Goal: Task Accomplishment & Management: Use online tool/utility

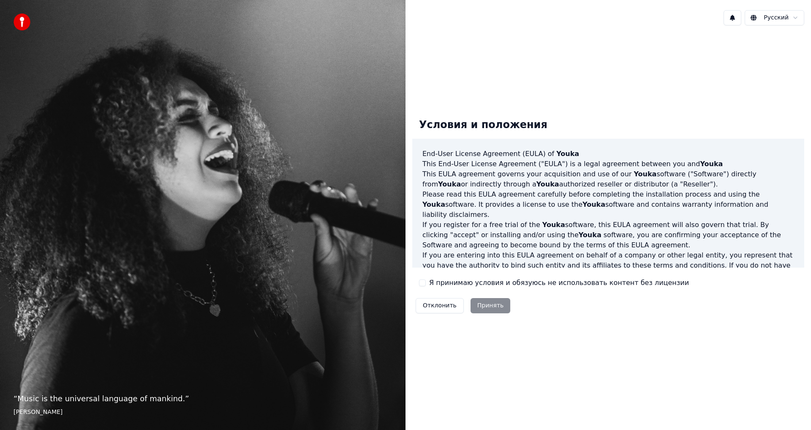
click at [426, 283] on div "Я принимаю условия и обязуюсь не использовать контент без лицензии" at bounding box center [554, 283] width 270 height 10
click at [421, 281] on button "Я принимаю условия и обязуюсь не использовать контент без лицензии" at bounding box center [422, 282] width 7 height 7
click at [483, 308] on button "Принять" at bounding box center [491, 305] width 40 height 15
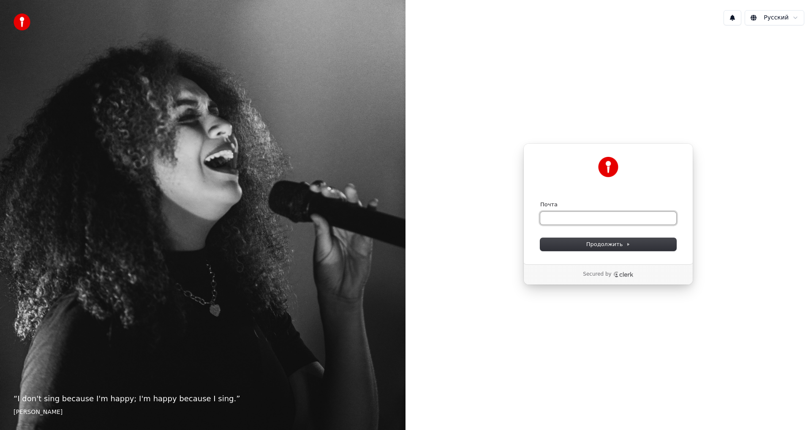
click at [552, 219] on input "Почта" at bounding box center [608, 218] width 136 height 13
click at [510, 244] on div "Продолжить с помощью Google или Почта Продолжить Secured by" at bounding box center [609, 214] width 406 height 364
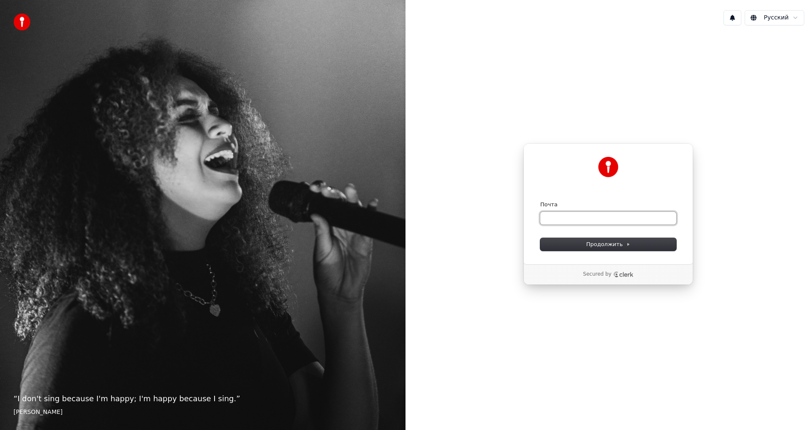
click at [580, 212] on input "Почта" at bounding box center [608, 218] width 136 height 13
click at [627, 219] on input "Почта" at bounding box center [608, 218] width 136 height 13
paste input "**********"
click at [634, 245] on button "Продолжить" at bounding box center [608, 244] width 136 height 13
type input "**********"
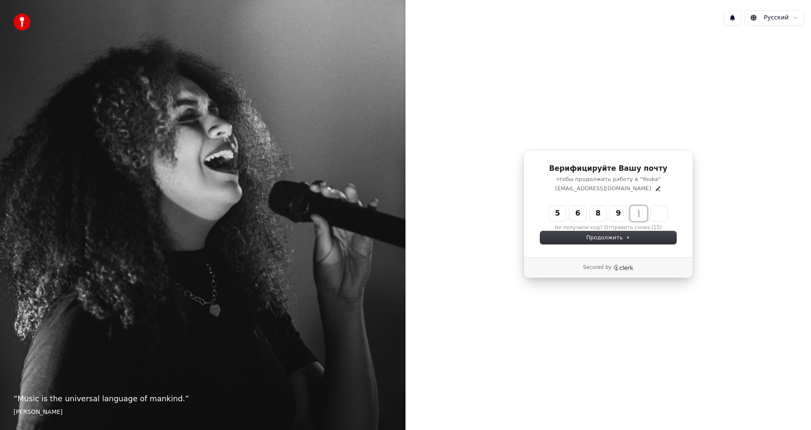
type input "******"
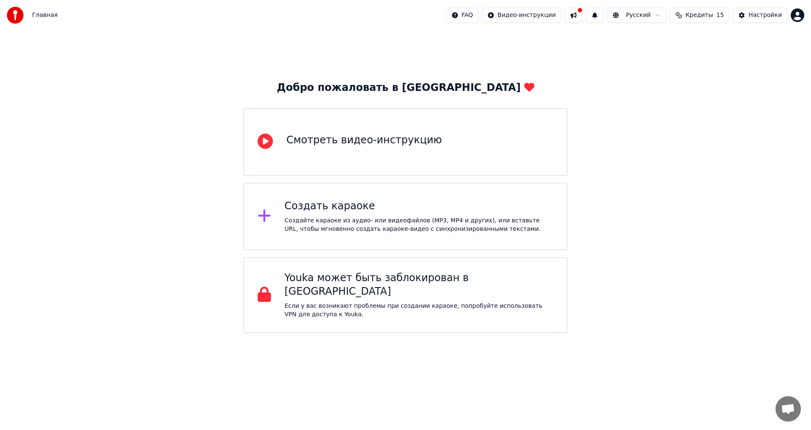
click at [453, 142] on div "Смотреть видео-инструкцию" at bounding box center [405, 142] width 324 height 68
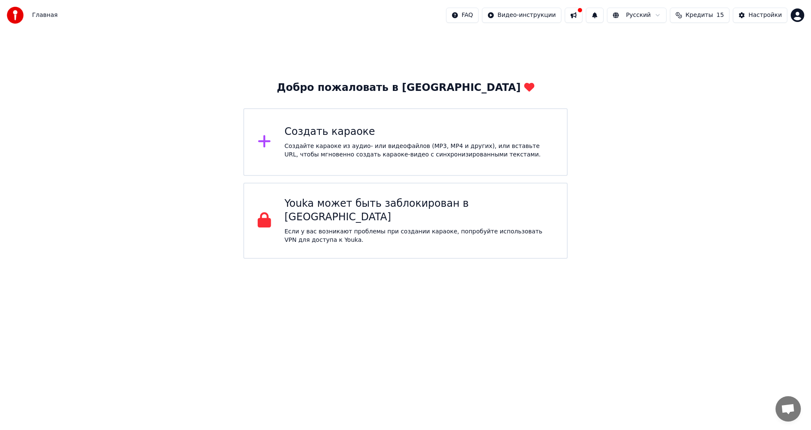
click at [346, 150] on div "Создайте караоке из аудио- или видеофайлов (MP3, MP4 и других), или вставьте UR…" at bounding box center [419, 150] width 269 height 17
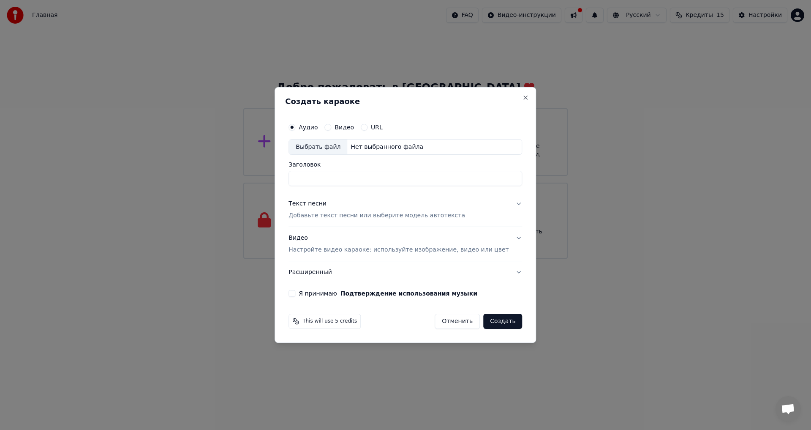
click at [310, 153] on div "Выбрать файл" at bounding box center [318, 146] width 58 height 15
click at [340, 179] on input "**********" at bounding box center [406, 178] width 234 height 15
click at [345, 182] on input "**********" at bounding box center [406, 178] width 234 height 15
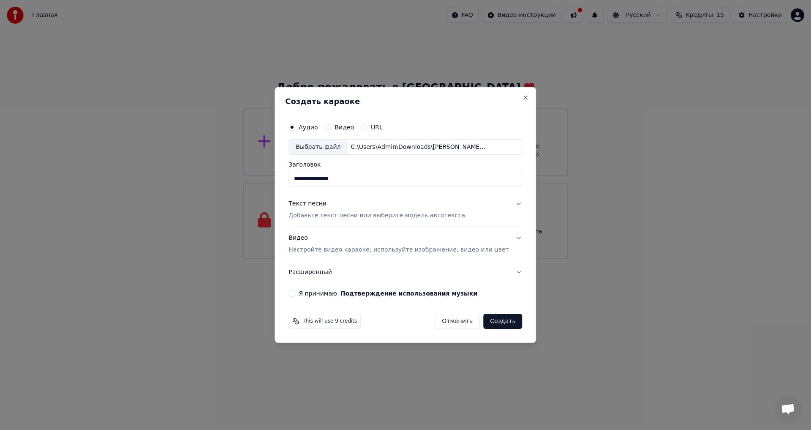
click at [345, 182] on input "**********" at bounding box center [406, 178] width 234 height 15
type input "*******"
click at [353, 191] on div "Аудио Видео URL Выбрать файл C:\Users\Admin\Downloads\Попурри [PERSON_NAME].mp3…" at bounding box center [405, 207] width 240 height 185
click at [373, 216] on p "Добавьте текст песни или выберите модель автотекста" at bounding box center [377, 216] width 177 height 8
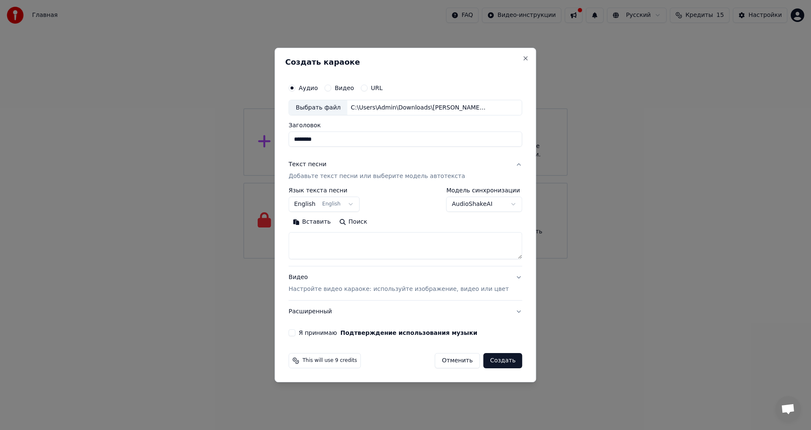
click at [343, 204] on body "Главная FAQ Видео-инструкции Русский Кредиты 15 Настройки Добро пожаловать в Yo…" at bounding box center [405, 129] width 811 height 259
click at [359, 204] on body "Главная FAQ Видео-инструкции Русский Кредиты 15 Настройки Добро пожаловать в Yo…" at bounding box center [405, 129] width 811 height 259
select select "**"
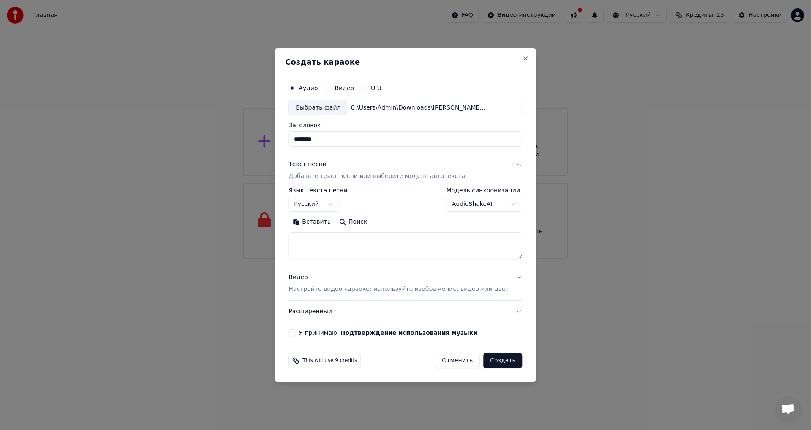
click at [321, 236] on textarea at bounding box center [406, 245] width 234 height 27
paste textarea "**********"
drag, startPoint x: 351, startPoint y: 242, endPoint x: 278, endPoint y: 238, distance: 73.6
click at [278, 238] on body "Главная FAQ Видео-инструкции Русский Кредиты 15 Настройки Добро пожаловать в Yo…" at bounding box center [405, 129] width 811 height 259
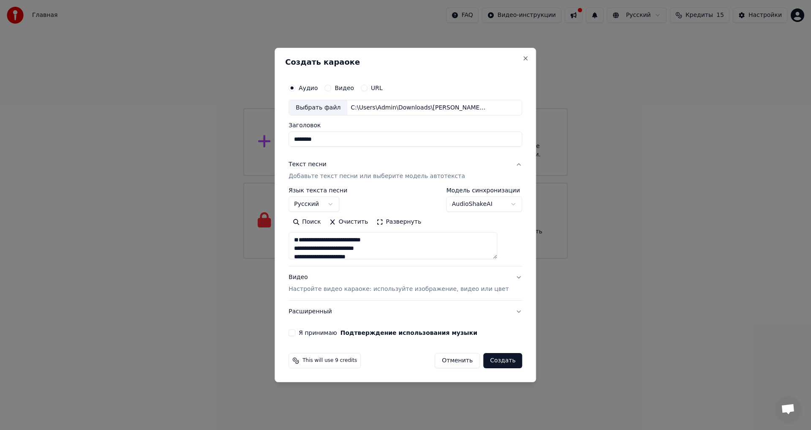
click at [304, 251] on textarea at bounding box center [393, 245] width 209 height 27
click at [477, 204] on body "Главная FAQ Видео-инструкции Русский Кредиты 15 Настройки Добро пожаловать в Yo…" at bounding box center [405, 129] width 811 height 259
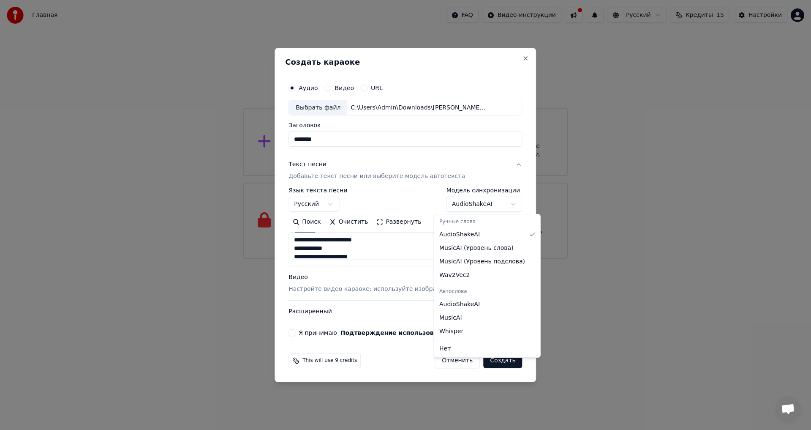
click at [477, 204] on body "Главная FAQ Видео-инструкции Русский Кредиты 15 Настройки Добро пожаловать в Yo…" at bounding box center [405, 129] width 811 height 259
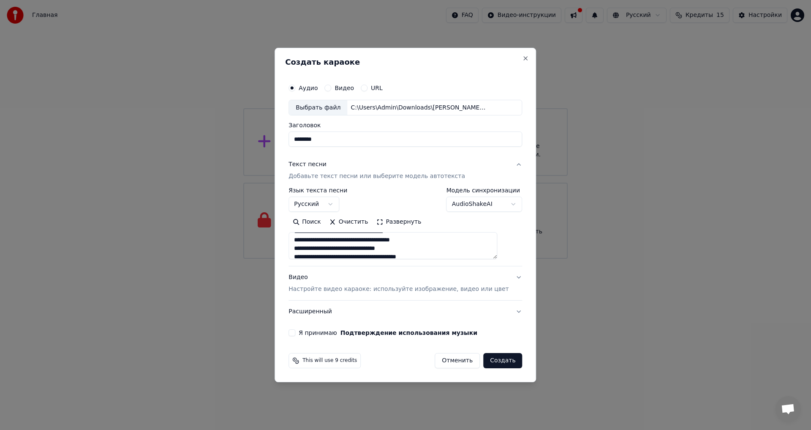
scroll to position [0, 0]
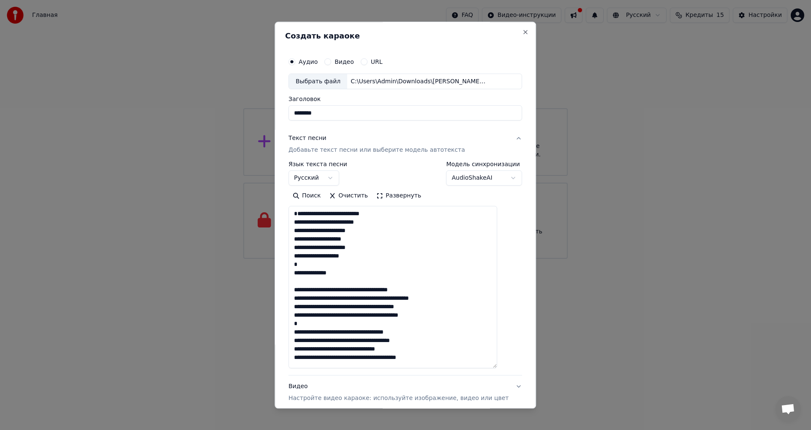
drag, startPoint x: 509, startPoint y: 257, endPoint x: 478, endPoint y: 380, distance: 126.3
click at [478, 368] on textarea at bounding box center [393, 287] width 209 height 162
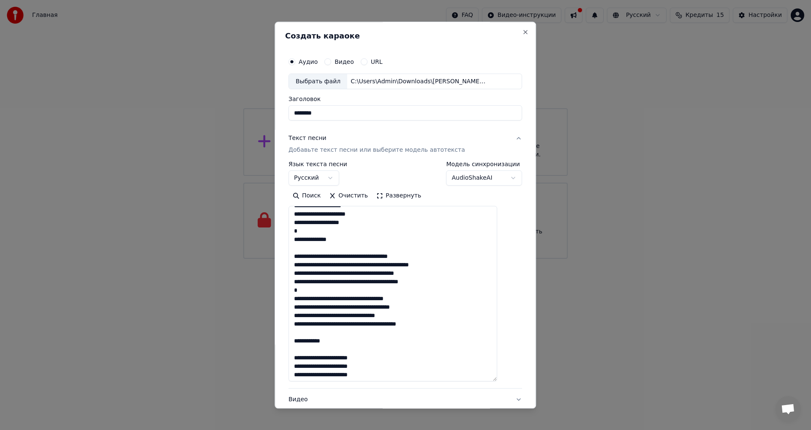
scroll to position [43, 0]
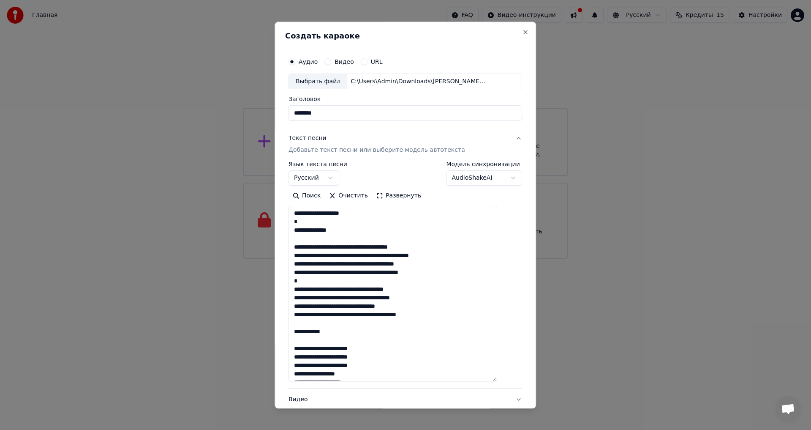
drag, startPoint x: 357, startPoint y: 243, endPoint x: 272, endPoint y: 241, distance: 85.4
click at [272, 241] on body "Главная FAQ Видео-инструкции Русский Кредиты 15 Настройки Добро пожаловать в Yo…" at bounding box center [405, 129] width 811 height 259
click at [357, 240] on textarea at bounding box center [393, 293] width 209 height 175
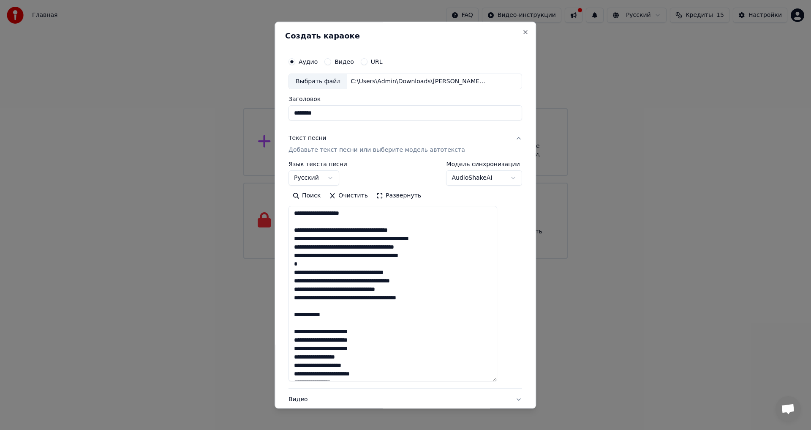
drag, startPoint x: 337, startPoint y: 324, endPoint x: 271, endPoint y: 322, distance: 65.9
click at [271, 259] on body "Главная FAQ Видео-инструкции Русский Кредиты 15 Настройки Добро пожаловать в Yo…" at bounding box center [405, 129] width 811 height 259
click at [338, 323] on textarea at bounding box center [393, 293] width 209 height 175
click at [313, 321] on textarea at bounding box center [393, 293] width 209 height 175
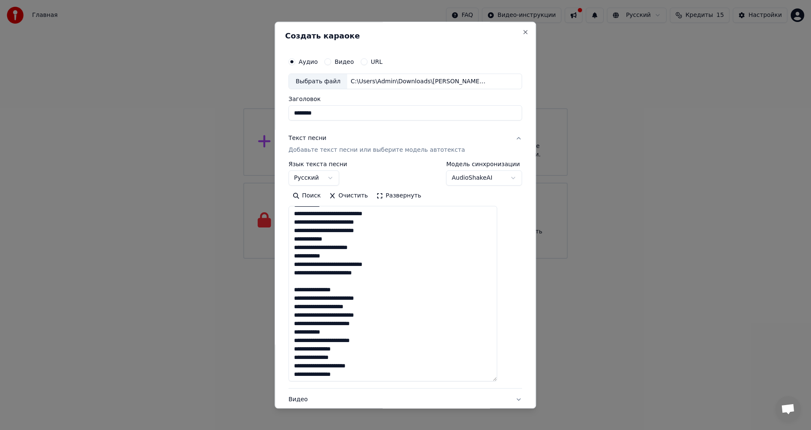
scroll to position [127, 0]
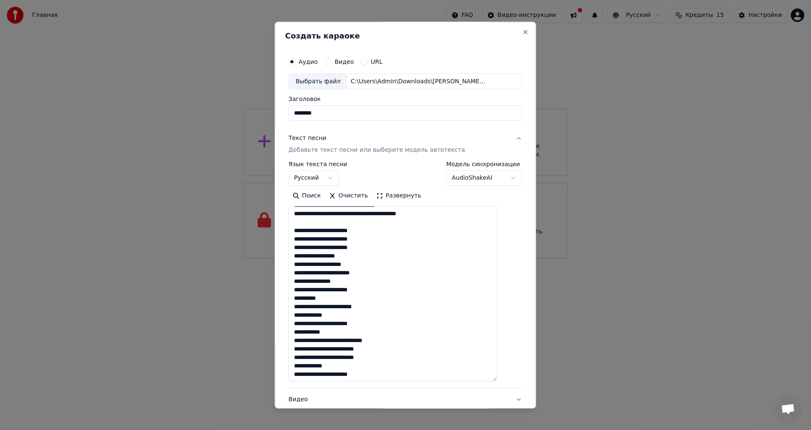
click at [330, 307] on textarea at bounding box center [393, 293] width 209 height 175
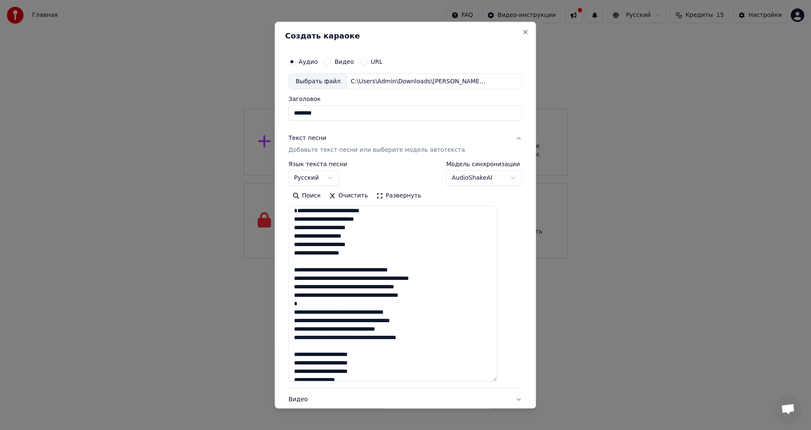
scroll to position [130, 0]
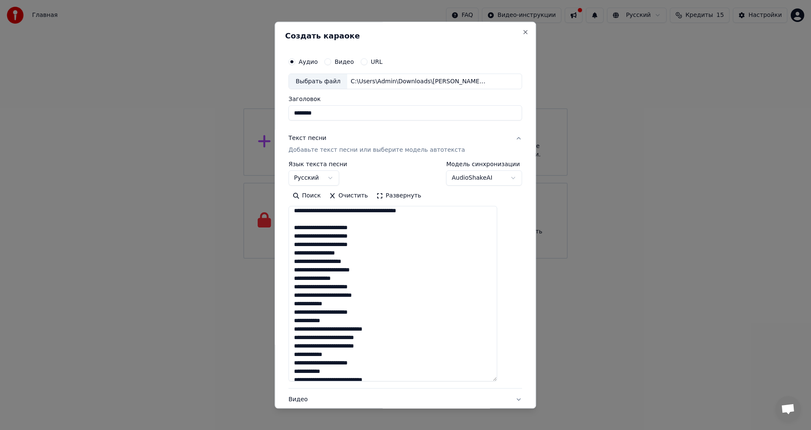
click at [317, 304] on textarea at bounding box center [393, 293] width 209 height 175
click at [384, 347] on textarea at bounding box center [393, 293] width 209 height 175
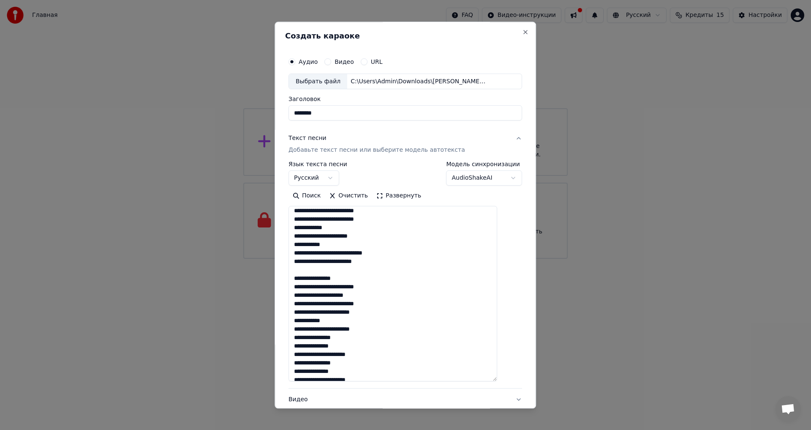
drag, startPoint x: 345, startPoint y: 283, endPoint x: 289, endPoint y: 284, distance: 56.6
click at [289, 284] on div "**********" at bounding box center [405, 215] width 261 height 387
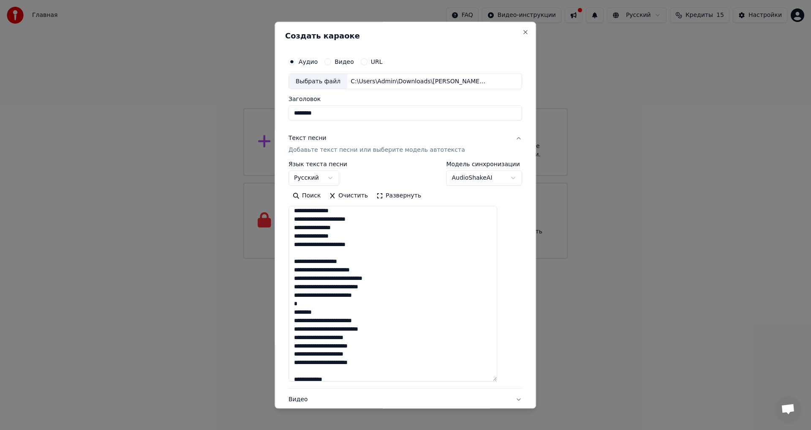
drag, startPoint x: 368, startPoint y: 268, endPoint x: 291, endPoint y: 270, distance: 77.3
click at [291, 270] on div "**********" at bounding box center [405, 215] width 261 height 387
drag, startPoint x: 338, startPoint y: 310, endPoint x: 293, endPoint y: 308, distance: 45.3
click at [293, 308] on div "**********" at bounding box center [405, 215] width 261 height 387
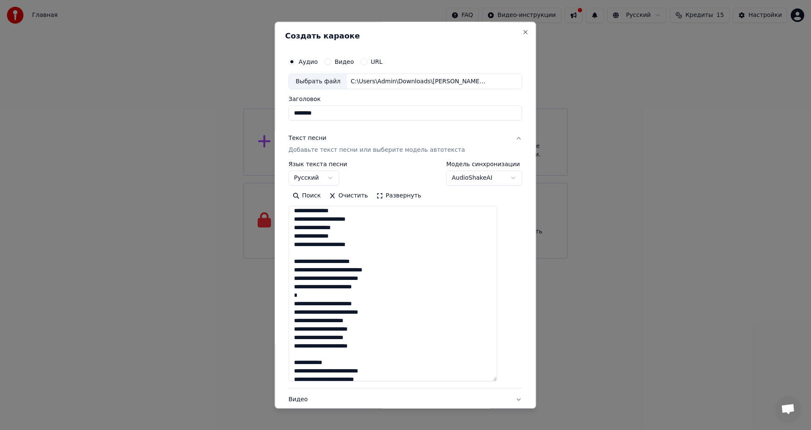
scroll to position [510, 0]
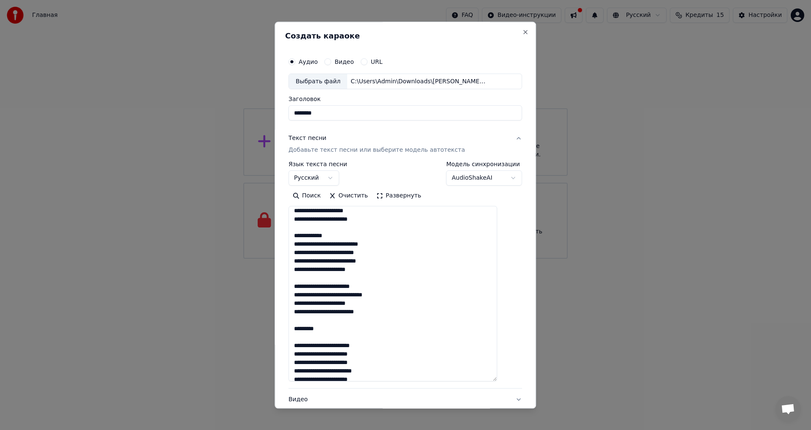
drag, startPoint x: 334, startPoint y: 339, endPoint x: 289, endPoint y: 335, distance: 45.8
click at [289, 335] on div "**********" at bounding box center [405, 215] width 261 height 387
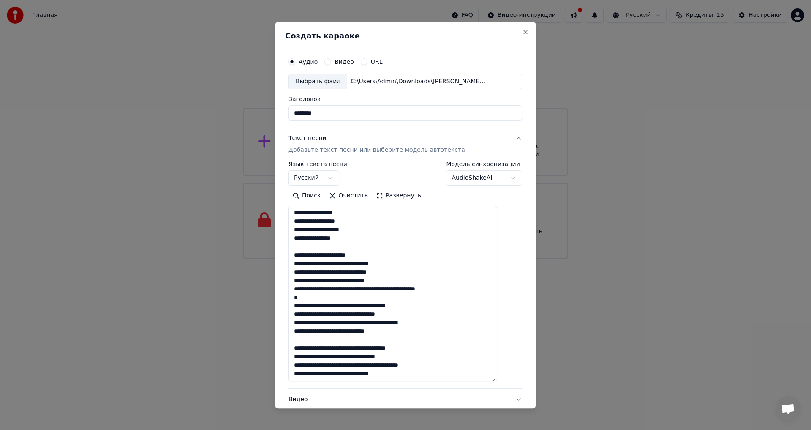
scroll to position [727, 0]
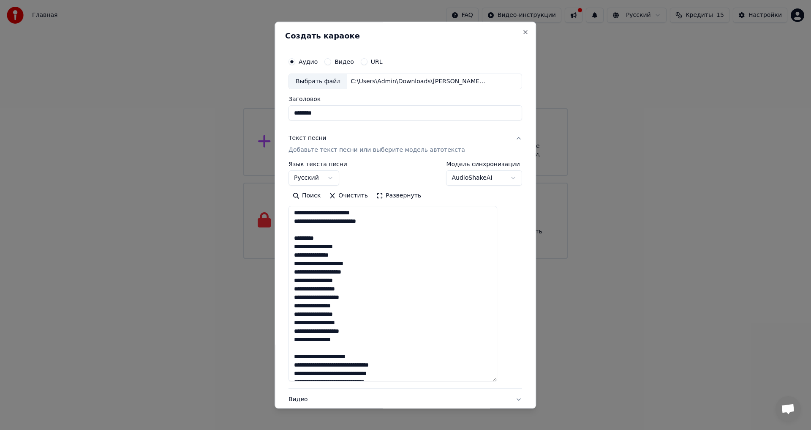
drag, startPoint x: 329, startPoint y: 246, endPoint x: 290, endPoint y: 250, distance: 39.0
click at [290, 250] on div "**********" at bounding box center [405, 215] width 261 height 387
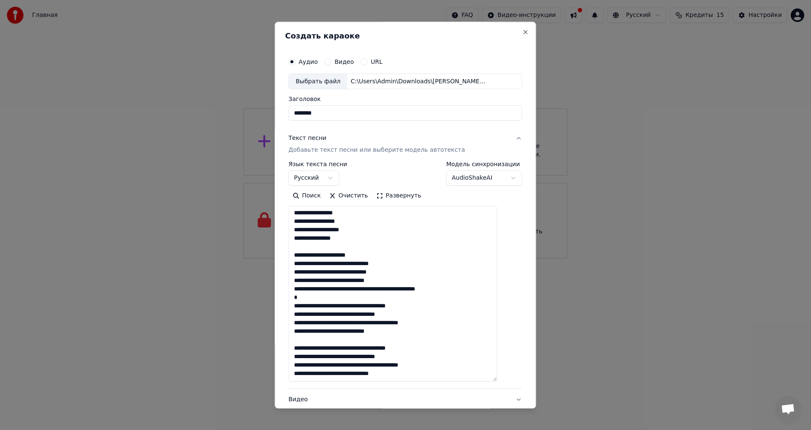
drag, startPoint x: 372, startPoint y: 238, endPoint x: 300, endPoint y: 240, distance: 72.3
click at [300, 240] on textarea at bounding box center [393, 293] width 209 height 175
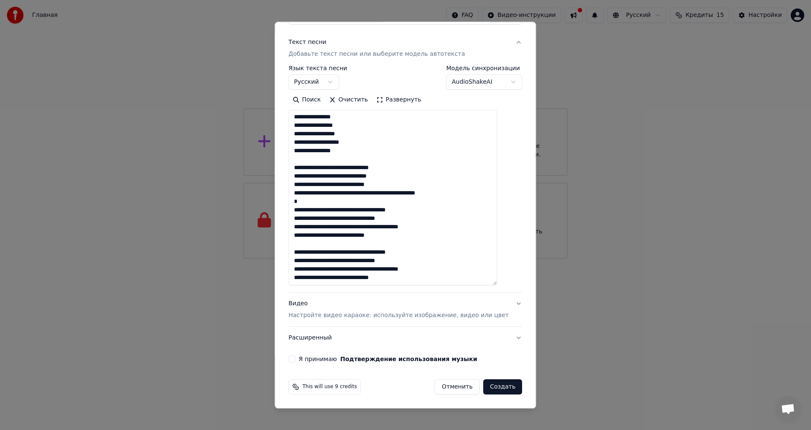
type textarea "**********"
click at [501, 302] on button "Видео Настройте видео караоке: используйте изображение, видео или цвет" at bounding box center [406, 310] width 234 height 34
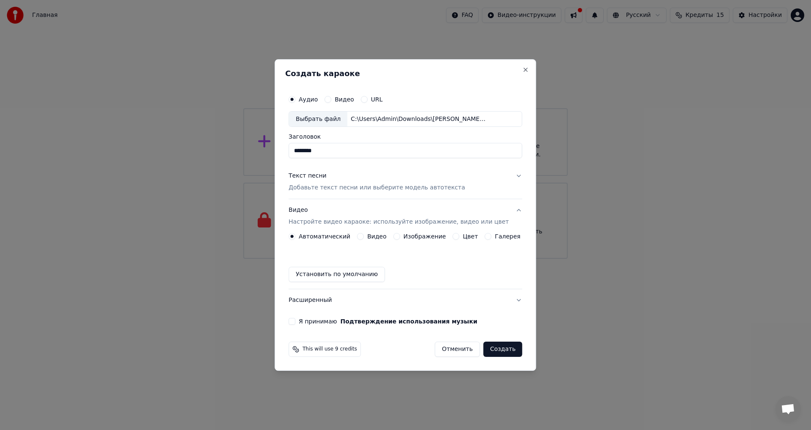
click at [463, 237] on label "Цвет" at bounding box center [470, 236] width 15 height 6
click at [460, 237] on button "Цвет" at bounding box center [456, 236] width 7 height 7
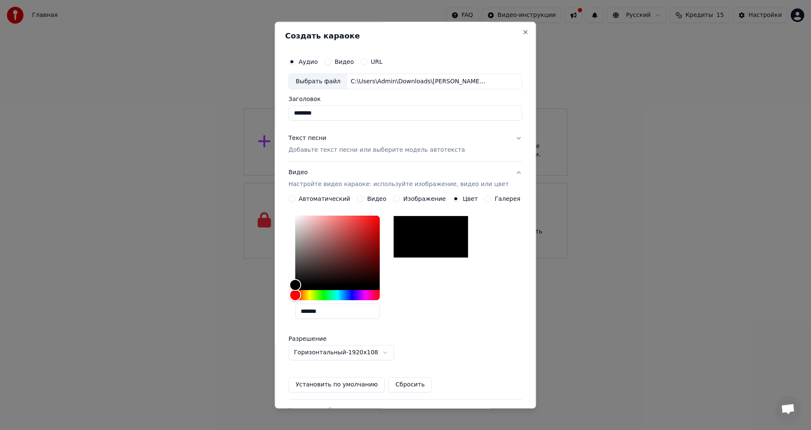
click at [444, 243] on div at bounding box center [430, 237] width 75 height 42
click at [491, 288] on div "*******" at bounding box center [406, 268] width 234 height 113
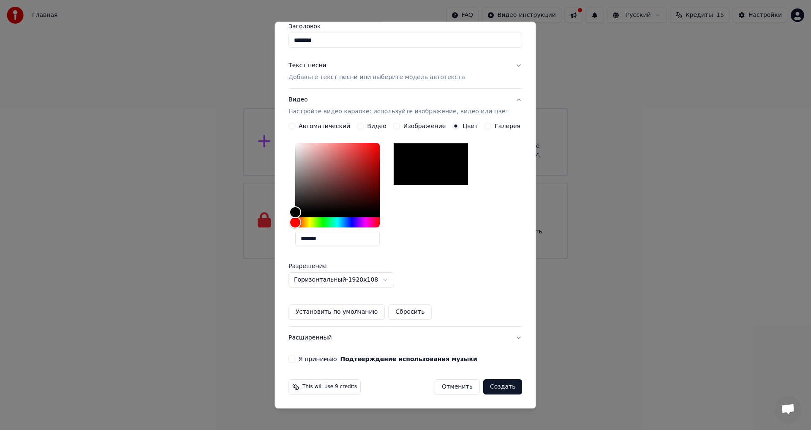
click at [311, 361] on label "Я принимаю Подтверждение использования музыки" at bounding box center [388, 359] width 179 height 6
click at [295, 361] on button "Я принимаю Подтверждение использования музыки" at bounding box center [292, 359] width 7 height 7
click at [486, 386] on button "Создать" at bounding box center [502, 386] width 39 height 15
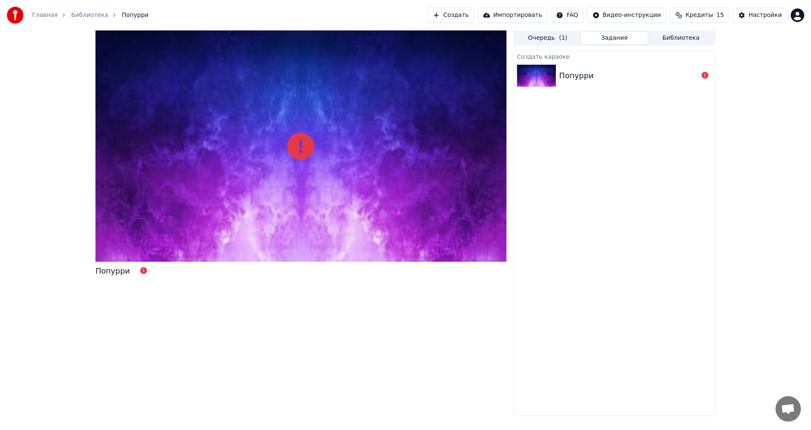
click at [705, 74] on icon at bounding box center [705, 75] width 7 height 7
click at [305, 147] on icon at bounding box center [300, 146] width 27 height 27
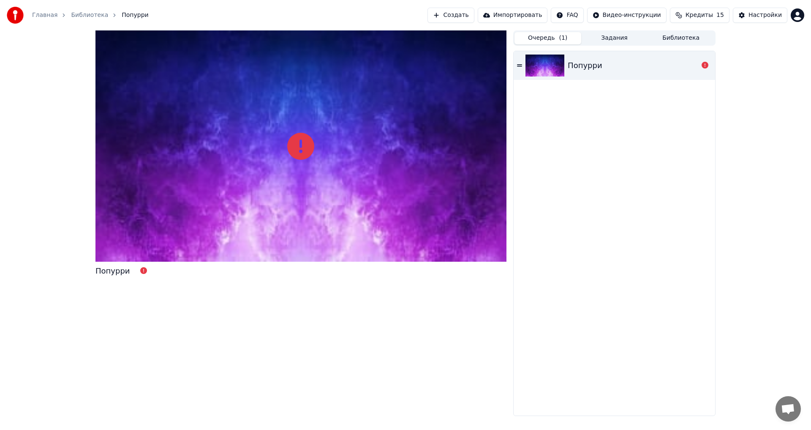
click at [559, 39] on span "( 1 )" at bounding box center [563, 38] width 8 height 8
click at [634, 61] on div "Попурри" at bounding box center [633, 66] width 131 height 12
click at [531, 66] on img at bounding box center [545, 65] width 39 height 22
click at [515, 67] on div "Попурри" at bounding box center [615, 65] width 202 height 29
click at [684, 65] on div "Попурри" at bounding box center [633, 66] width 131 height 12
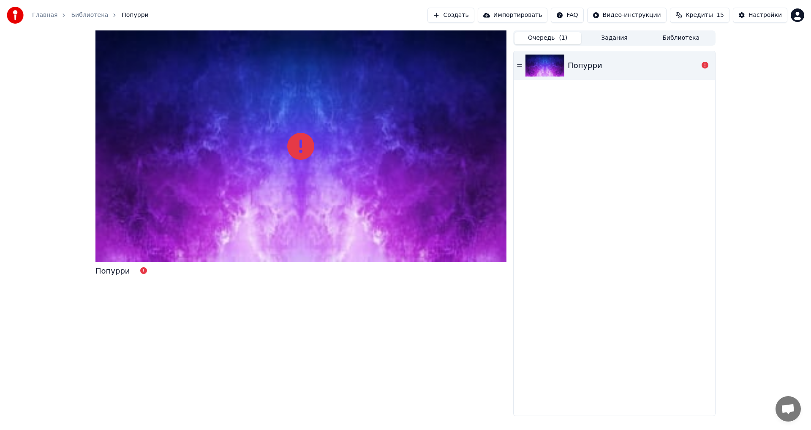
click at [564, 72] on img at bounding box center [545, 65] width 39 height 22
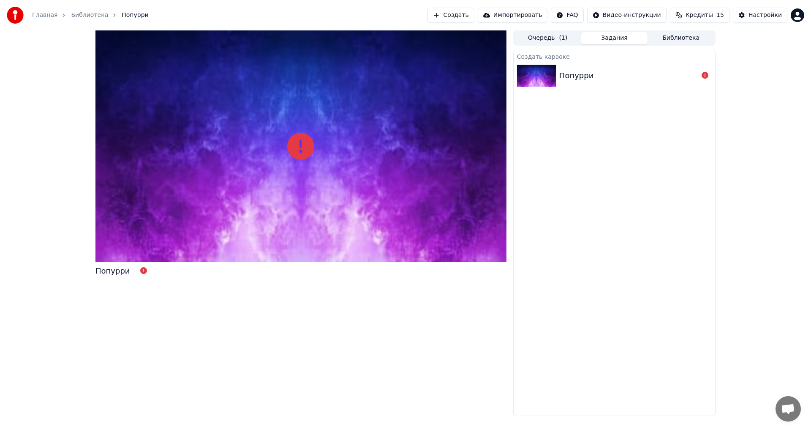
click at [609, 37] on button "Задания" at bounding box center [614, 38] width 67 height 12
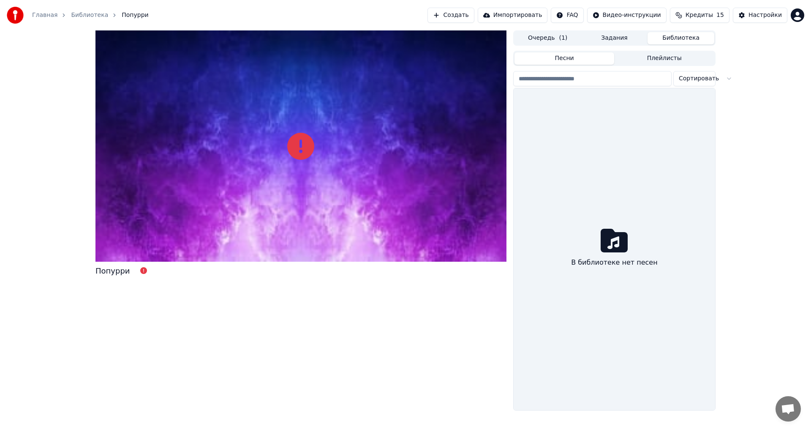
click at [684, 38] on button "Библиотека" at bounding box center [681, 38] width 67 height 12
click at [539, 43] on button "Очередь ( 1 )" at bounding box center [548, 38] width 67 height 12
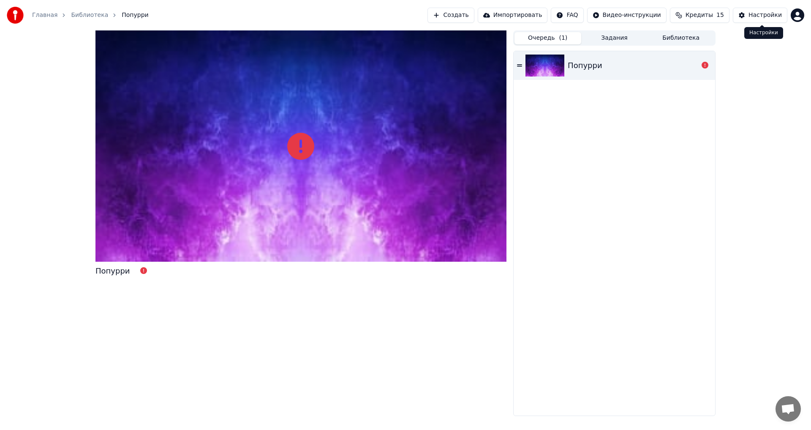
click at [711, 16] on span "Кредиты" at bounding box center [699, 15] width 27 height 8
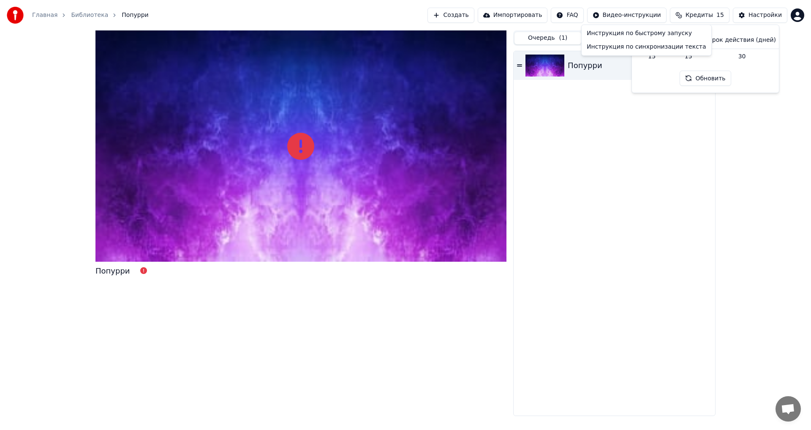
click at [639, 15] on html "Главная Библиотека Попурри Создать Импортировать FAQ Видео-инструкции Кредиты 1…" at bounding box center [405, 215] width 811 height 430
click at [703, 11] on html "Главная Библиотека Попурри Создать Импортировать FAQ Видео-инструкции Кредиты 1…" at bounding box center [405, 215] width 811 height 430
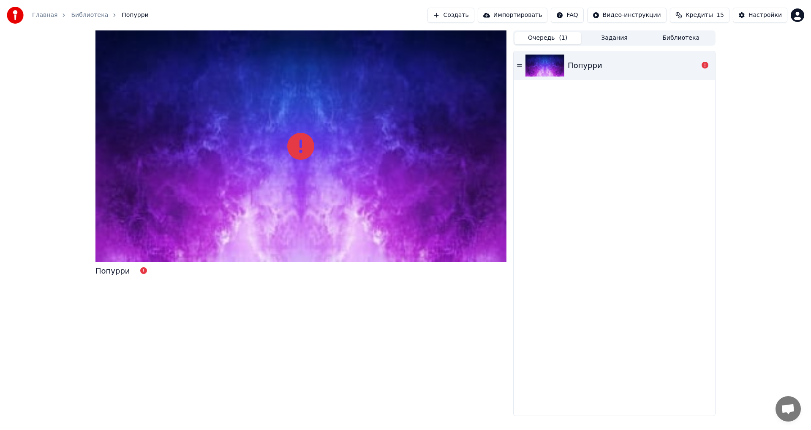
click at [706, 15] on span "Кредиты" at bounding box center [699, 15] width 27 height 8
click at [767, 8] on button "Настройки" at bounding box center [760, 15] width 54 height 15
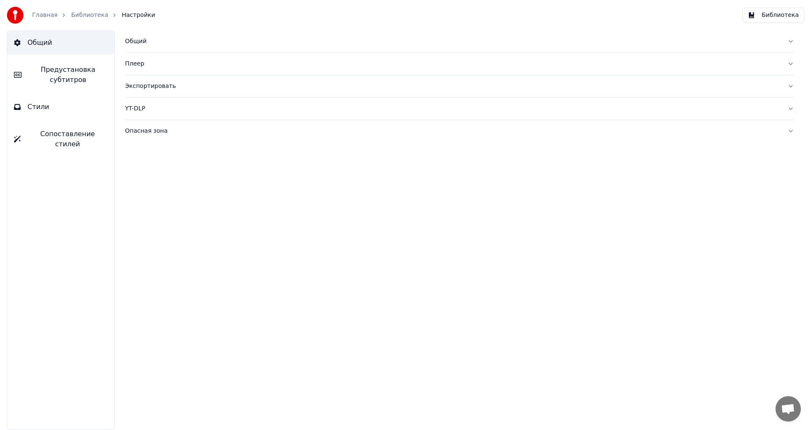
click at [56, 14] on div "Главная" at bounding box center [49, 15] width 35 height 8
click at [50, 16] on link "Главная" at bounding box center [44, 15] width 25 height 8
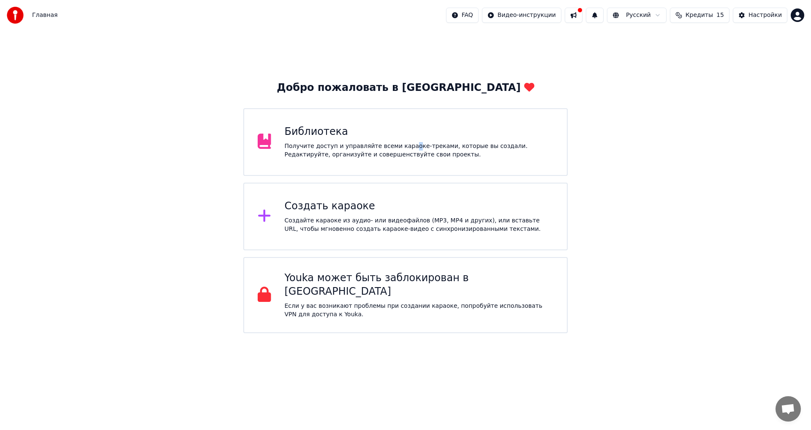
click at [401, 146] on div "Получите доступ и управляйте всеми караоке-треками, которые вы создали. Редакти…" at bounding box center [419, 150] width 269 height 17
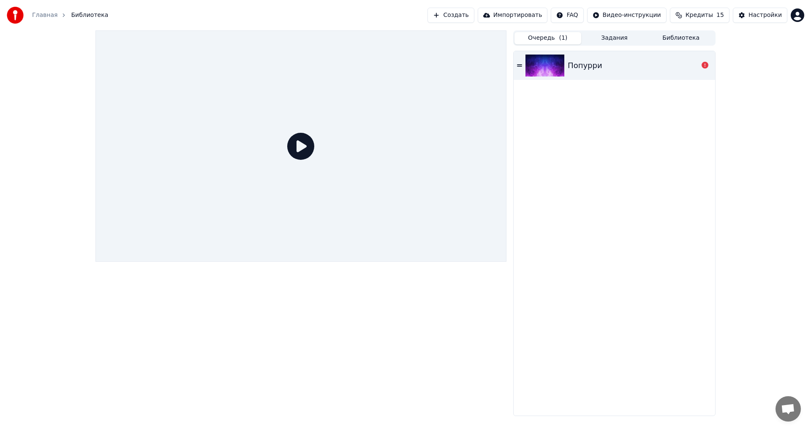
click at [294, 142] on icon at bounding box center [300, 146] width 27 height 27
click at [303, 145] on icon at bounding box center [300, 146] width 27 height 27
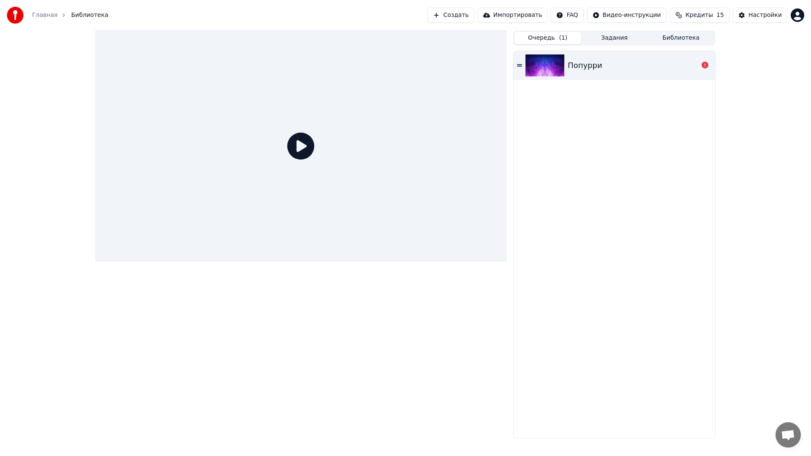
click at [314, 160] on icon at bounding box center [300, 146] width 27 height 27
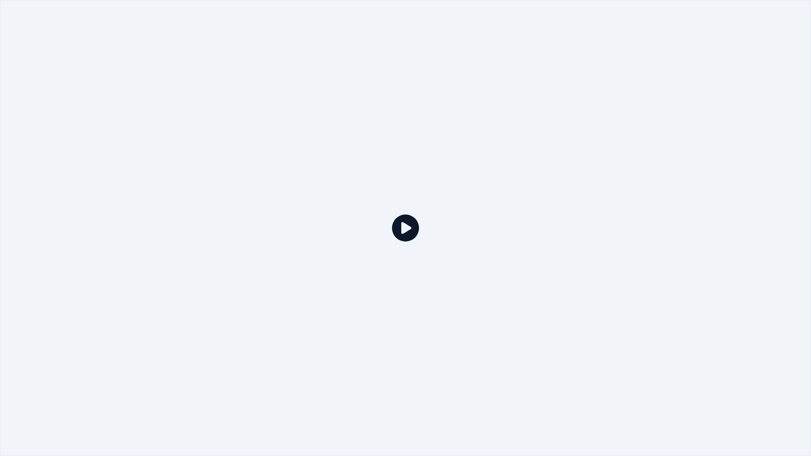
click at [410, 229] on icon at bounding box center [405, 228] width 27 height 27
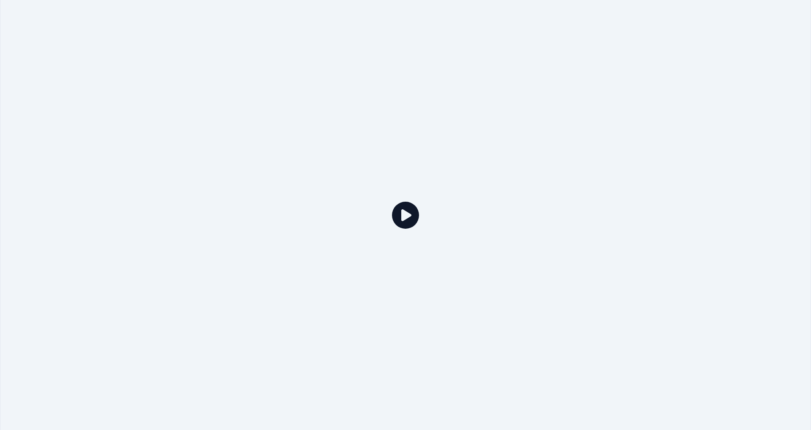
click at [392, 202] on icon at bounding box center [405, 215] width 27 height 27
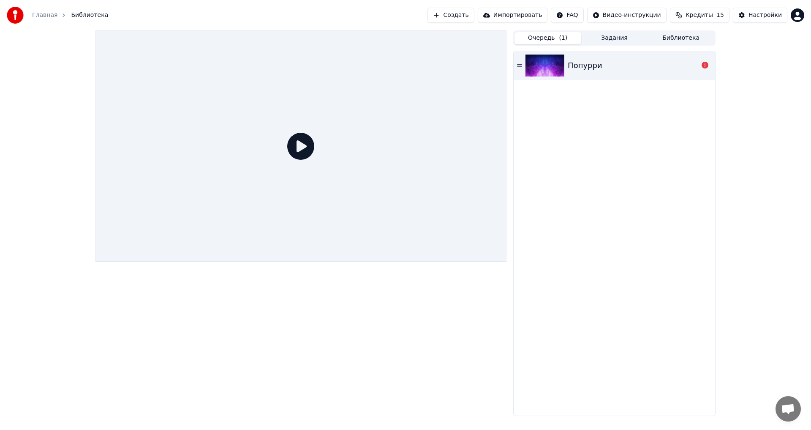
click at [306, 147] on icon at bounding box center [300, 146] width 27 height 27
click at [608, 68] on div "Попурри" at bounding box center [633, 66] width 131 height 12
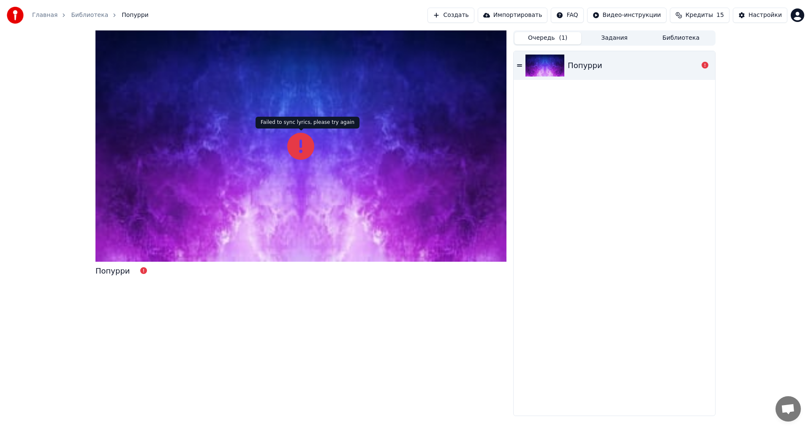
click at [313, 146] on icon at bounding box center [300, 146] width 27 height 27
drag, startPoint x: 313, startPoint y: 146, endPoint x: 313, endPoint y: 155, distance: 9.3
click at [313, 145] on icon at bounding box center [300, 146] width 27 height 27
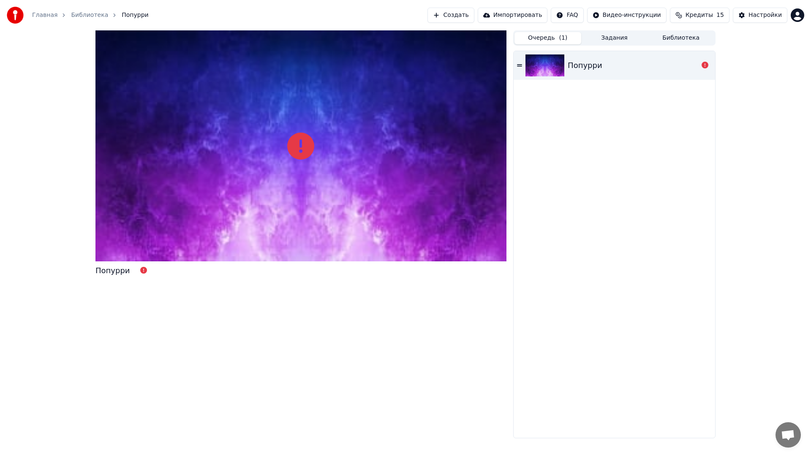
click at [383, 202] on div at bounding box center [300, 145] width 411 height 231
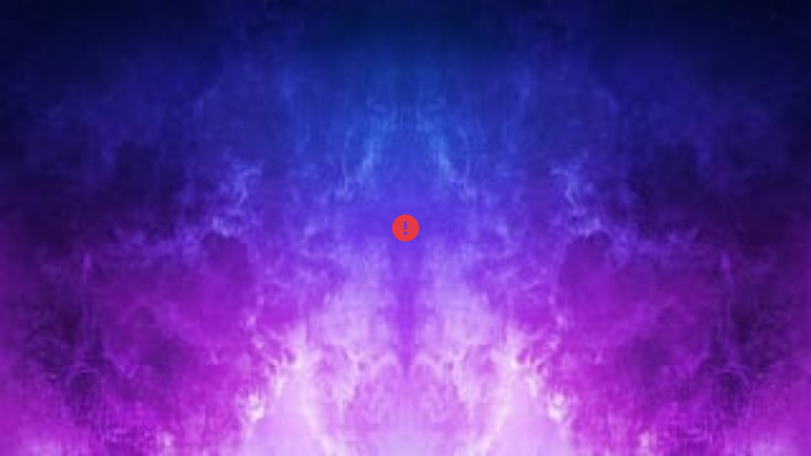
drag, startPoint x: 383, startPoint y: 202, endPoint x: 383, endPoint y: 193, distance: 9.7
click at [383, 202] on div at bounding box center [405, 228] width 811 height 456
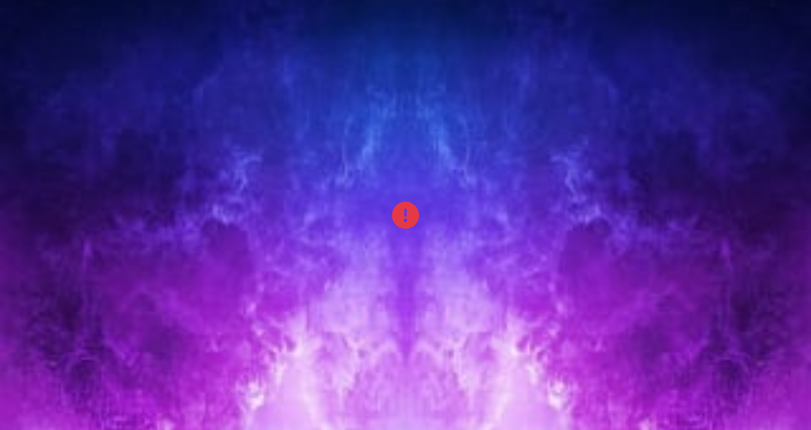
click at [136, 46] on div "Попурри" at bounding box center [124, 40] width 58 height 12
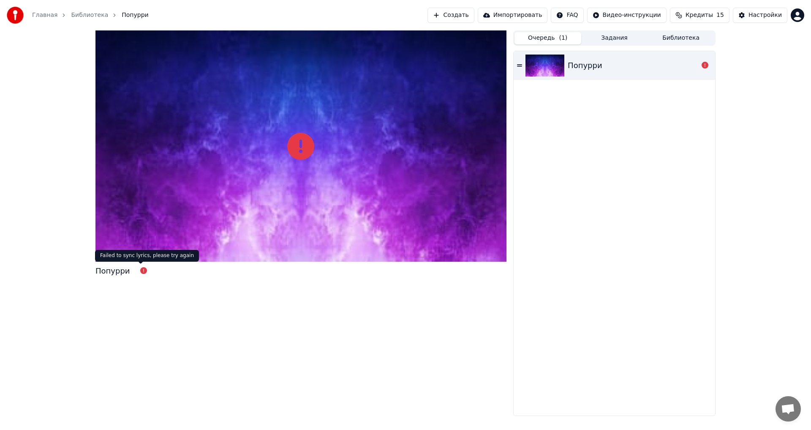
click at [142, 273] on icon at bounding box center [143, 270] width 7 height 7
click at [90, 13] on link "Библиотека" at bounding box center [89, 15] width 37 height 8
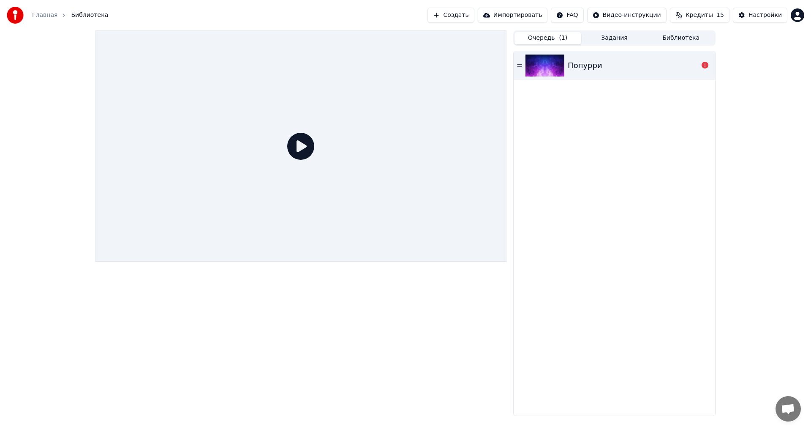
click at [46, 13] on link "Главная" at bounding box center [44, 15] width 25 height 8
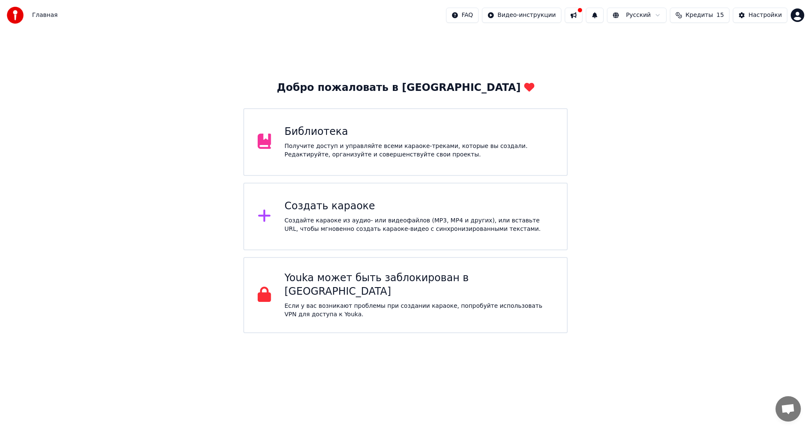
click at [325, 208] on div "Создать караоке" at bounding box center [419, 206] width 269 height 14
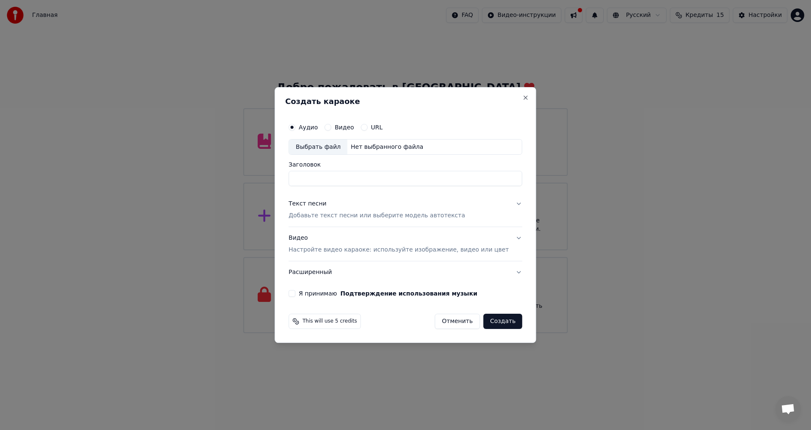
click at [394, 218] on p "Добавьте текст песни или выберите модель автотекста" at bounding box center [377, 216] width 177 height 8
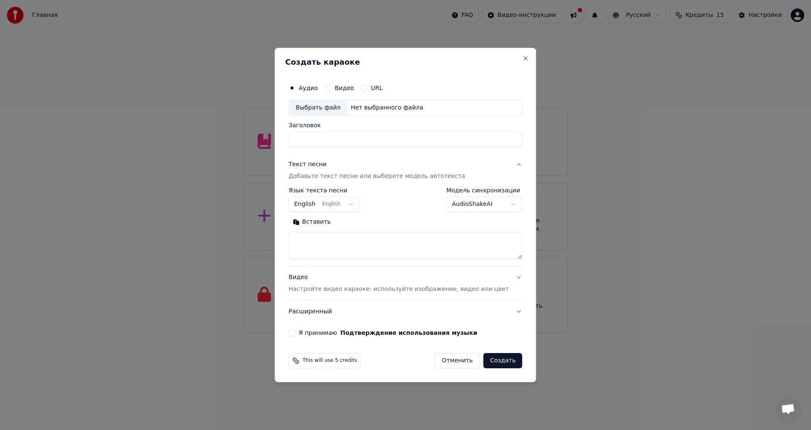
click at [324, 105] on div "Выбрать файл" at bounding box center [318, 107] width 58 height 15
type input "**********"
click at [347, 207] on body "Главная FAQ Видео-инструкции Русский Кредиты 15 Настройки Добро пожаловать в Yo…" at bounding box center [405, 166] width 811 height 333
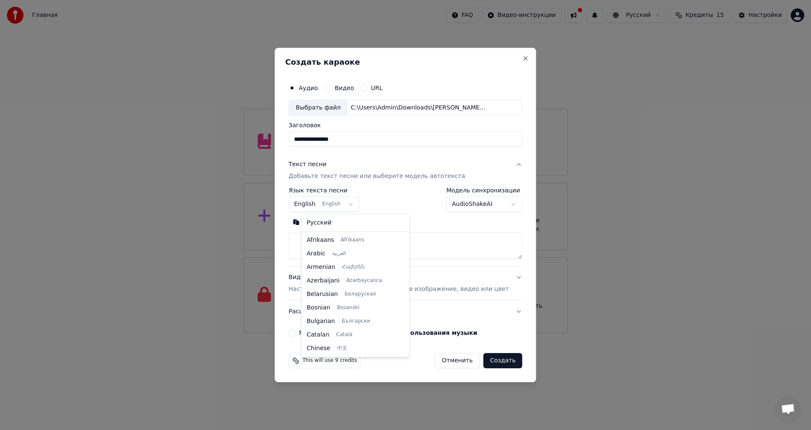
scroll to position [68, 0]
select select "**"
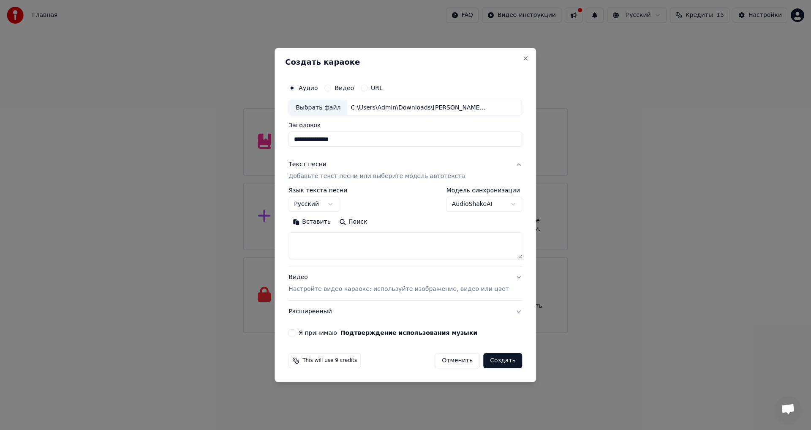
click at [354, 223] on button "Поиск" at bounding box center [353, 222] width 36 height 14
click at [459, 207] on body "Главная FAQ Видео-инструкции Русский Кредиты 15 Настройки Добро пожаловать в Yo…" at bounding box center [405, 166] width 811 height 333
click at [397, 212] on body "Главная FAQ Видео-инструкции Русский Кредиты 15 Настройки Добро пожаловать в Yo…" at bounding box center [405, 166] width 811 height 333
click at [477, 214] on div "**********" at bounding box center [406, 224] width 234 height 72
click at [472, 204] on body "Главная FAQ Видео-инструкции Русский Кредиты 15 Настройки Добро пожаловать в Yo…" at bounding box center [405, 166] width 811 height 333
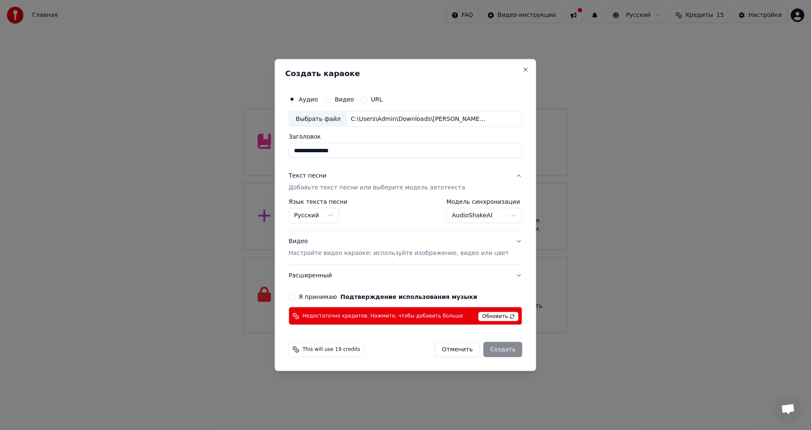
click at [467, 215] on body "Главная FAQ Видео-инструкции Русский Кредиты 15 Настройки Добро пожаловать в Yo…" at bounding box center [405, 166] width 811 height 333
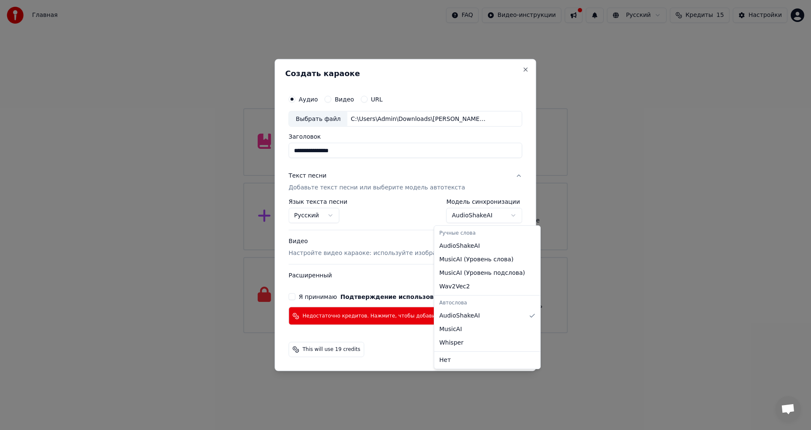
select select "**********"
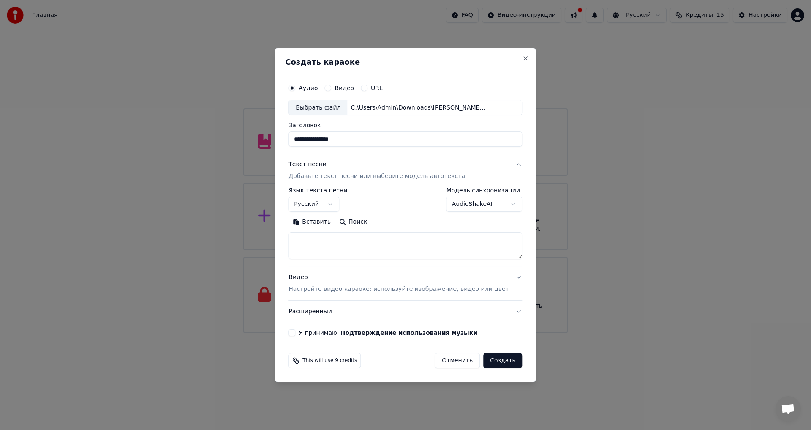
click at [299, 362] on icon at bounding box center [295, 360] width 7 height 7
click at [369, 139] on input "**********" at bounding box center [406, 139] width 234 height 15
click at [398, 111] on div "C:\Users\Admin\Downloads\[PERSON_NAME].mp3" at bounding box center [419, 107] width 144 height 8
click at [523, 58] on button "Close" at bounding box center [526, 58] width 7 height 7
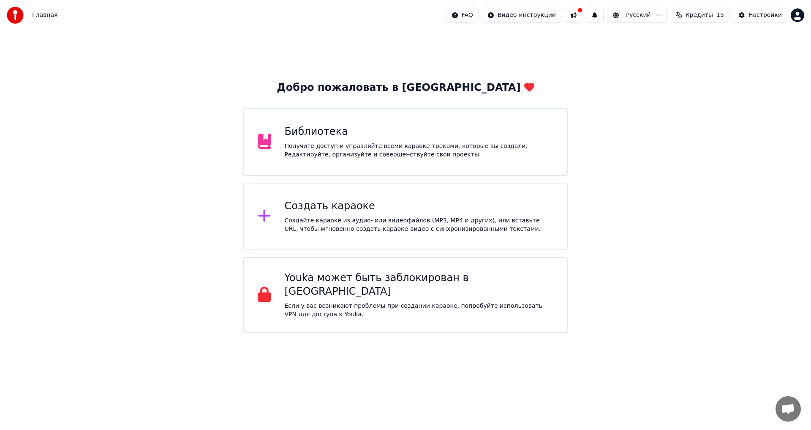
click at [377, 151] on div "Получите доступ и управляйте всеми караоке-треками, которые вы создали. Редакти…" at bounding box center [419, 150] width 269 height 17
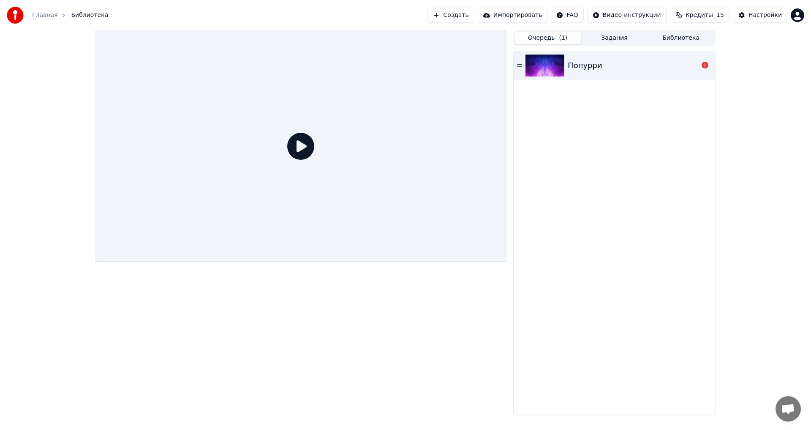
click at [43, 14] on link "Главная" at bounding box center [44, 15] width 25 height 8
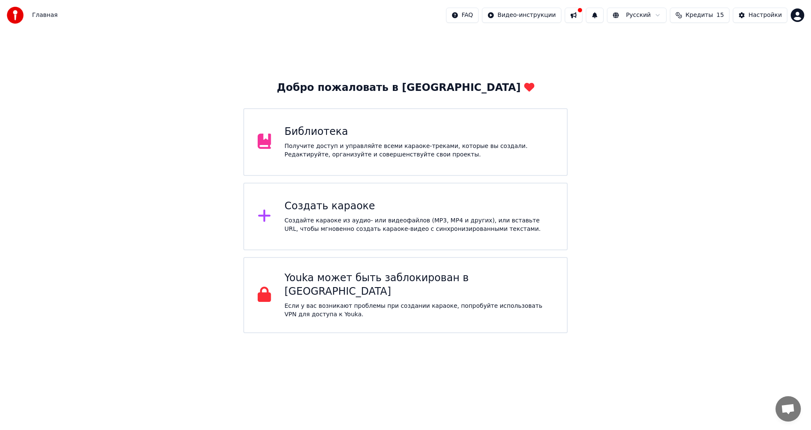
click at [332, 218] on div "Создайте караоке из аудио- или видеофайлов (MP3, MP4 и других), или вставьте UR…" at bounding box center [419, 224] width 269 height 17
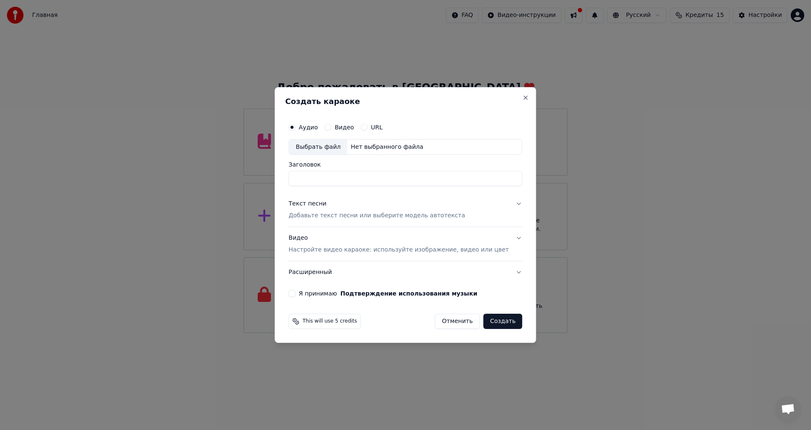
click at [343, 146] on div "Выбрать файл" at bounding box center [318, 146] width 58 height 15
type input "**********"
click at [384, 218] on p "Добавьте текст песни или выберите модель автотекста" at bounding box center [377, 216] width 177 height 8
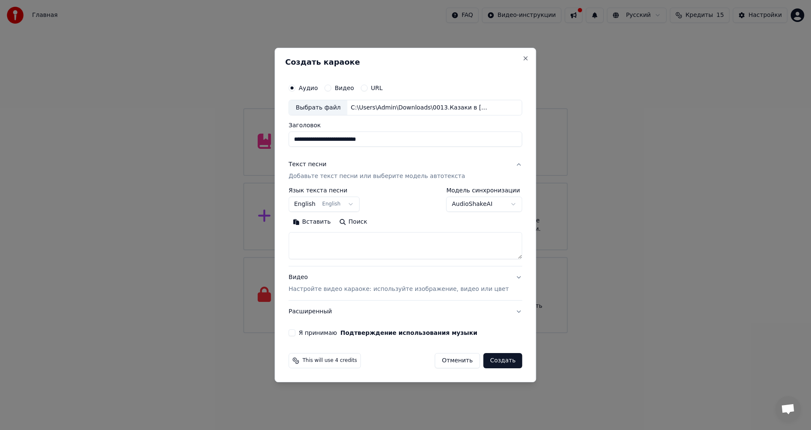
click at [404, 365] on div "This will use 4 credits Отменить Создать" at bounding box center [406, 360] width 234 height 15
click at [376, 238] on textarea at bounding box center [406, 245] width 234 height 27
paste textarea "**********"
type textarea "**********"
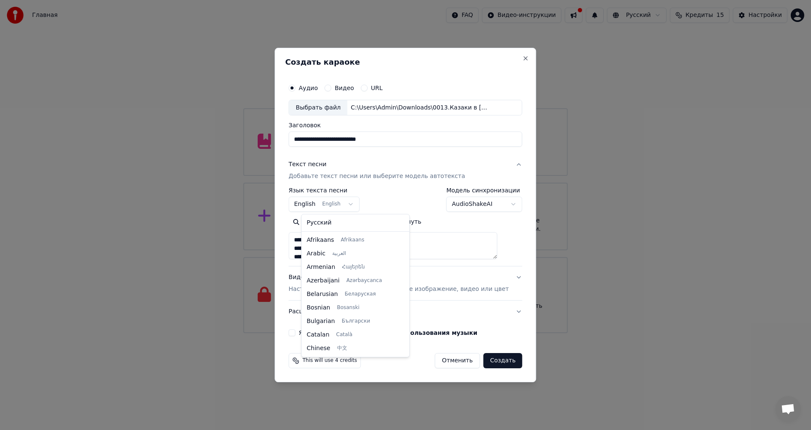
click at [323, 203] on body "Главная FAQ Видео-инструкции Русский Кредиты 15 Настройки Добро пожаловать в Yo…" at bounding box center [405, 166] width 811 height 333
select select "**"
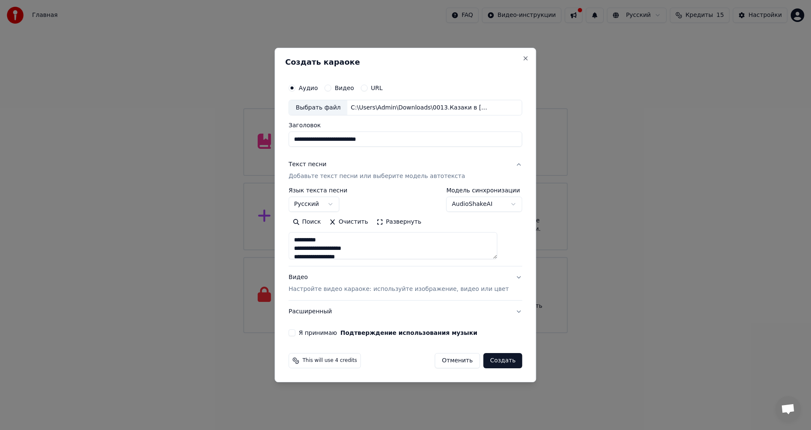
click at [343, 235] on textarea at bounding box center [393, 245] width 209 height 27
click at [336, 235] on textarea at bounding box center [393, 245] width 209 height 27
click at [394, 223] on button "Развернуть" at bounding box center [398, 222] width 53 height 14
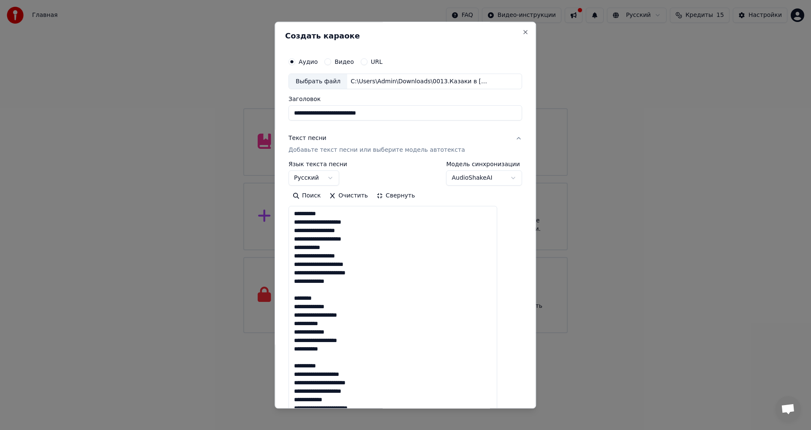
scroll to position [1, 0]
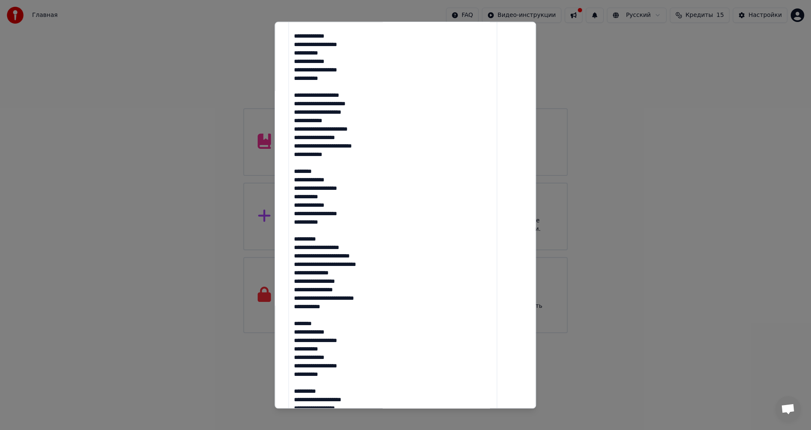
click at [318, 182] on textarea at bounding box center [393, 256] width 209 height 606
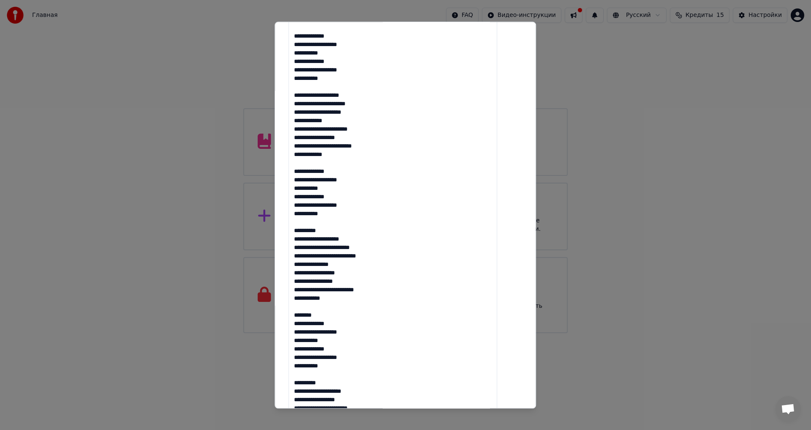
click at [311, 240] on textarea at bounding box center [393, 256] width 209 height 606
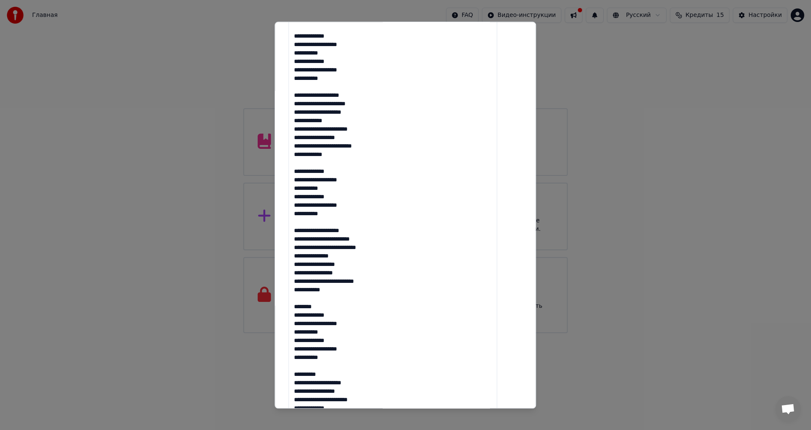
click at [307, 313] on textarea at bounding box center [393, 256] width 209 height 606
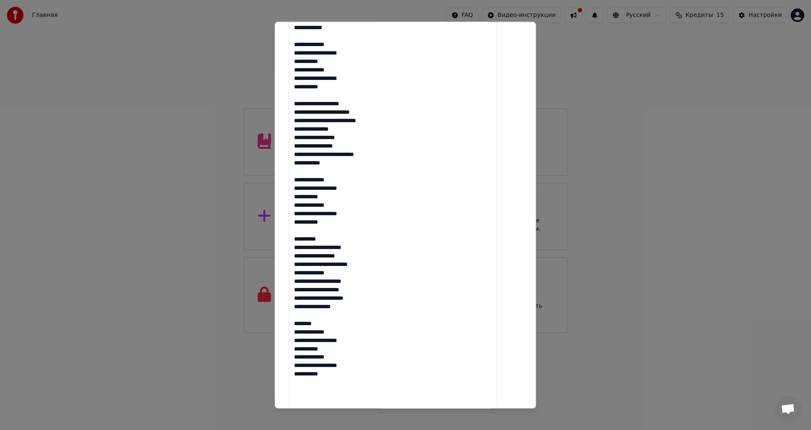
click at [316, 244] on textarea at bounding box center [393, 129] width 209 height 606
click at [316, 321] on textarea at bounding box center [393, 129] width 209 height 606
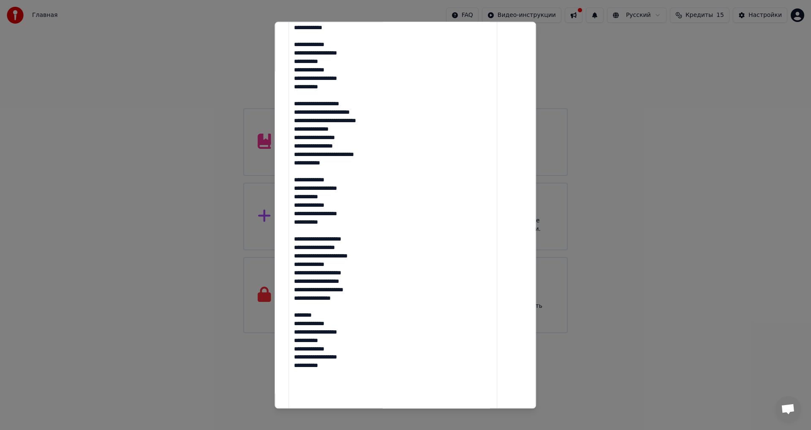
click at [316, 321] on textarea at bounding box center [393, 129] width 209 height 606
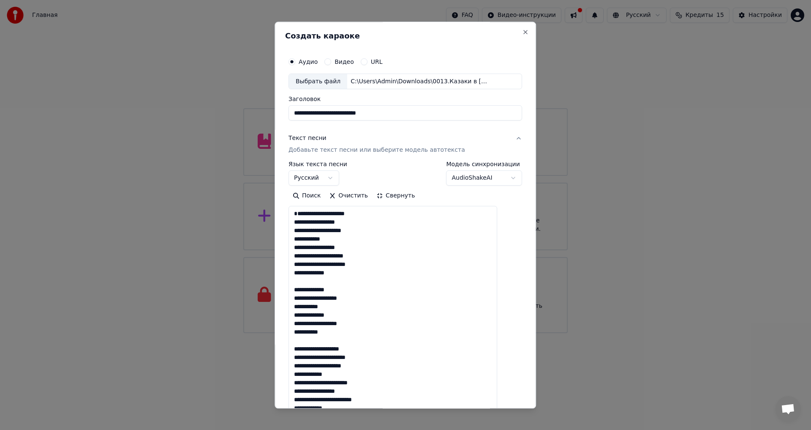
scroll to position [527, 0]
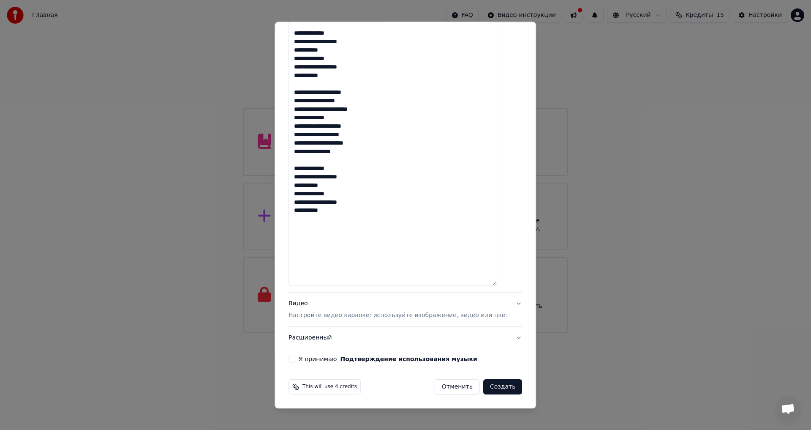
type textarea "**********"
click at [492, 389] on button "Создать" at bounding box center [502, 386] width 39 height 15
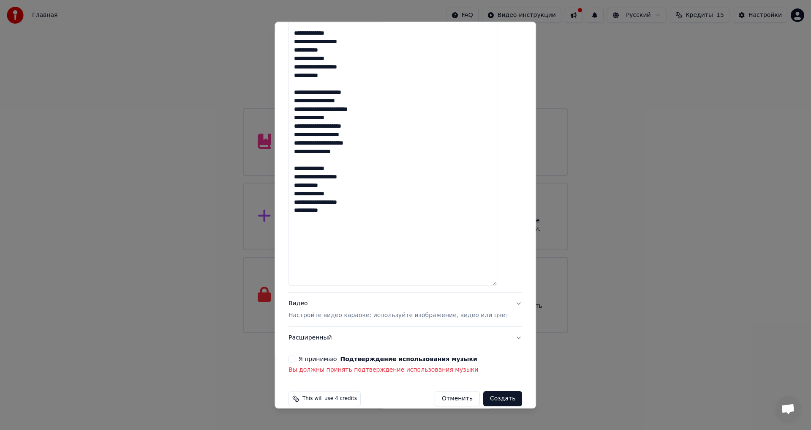
click at [327, 362] on label "Я принимаю Подтверждение использования музыки" at bounding box center [388, 359] width 179 height 6
click at [295, 362] on button "Я принимаю Подтверждение использования музыки" at bounding box center [292, 359] width 7 height 7
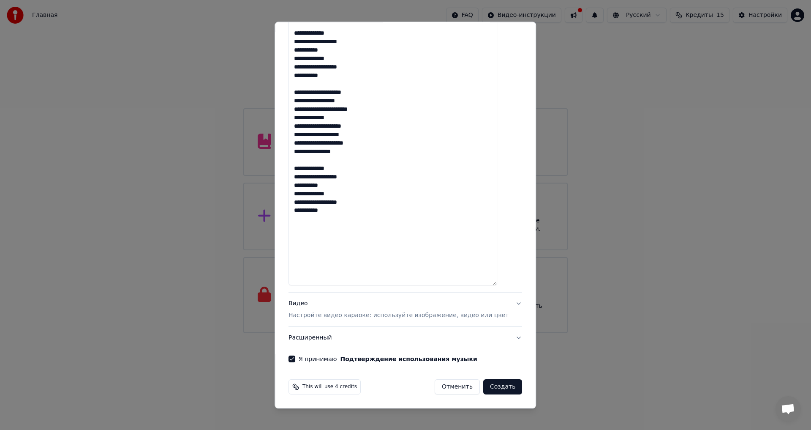
click at [490, 385] on button "Создать" at bounding box center [502, 386] width 39 height 15
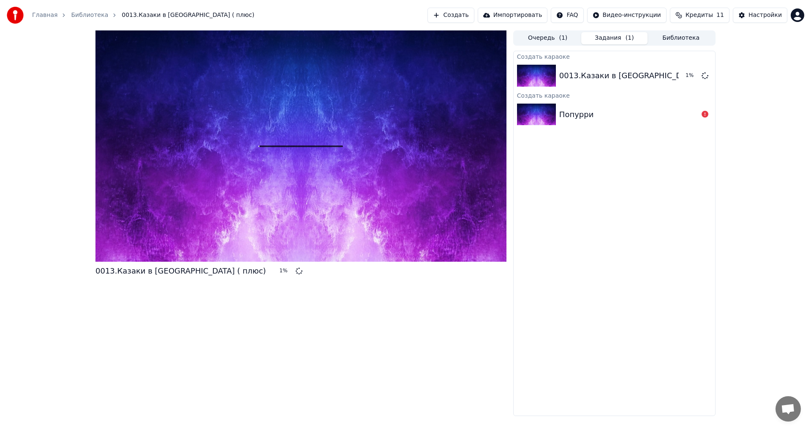
click at [656, 117] on div "Попурри" at bounding box center [628, 115] width 139 height 12
click at [609, 75] on div "0013.Казаки в [GEOGRAPHIC_DATA] ( плюс)" at bounding box center [644, 76] width 171 height 12
click at [706, 76] on icon at bounding box center [705, 75] width 7 height 7
click at [623, 71] on div "0013.Казаки в [GEOGRAPHIC_DATA] ( плюс)" at bounding box center [644, 76] width 171 height 12
click at [566, 36] on button "Очередь ( 1 )" at bounding box center [548, 38] width 67 height 12
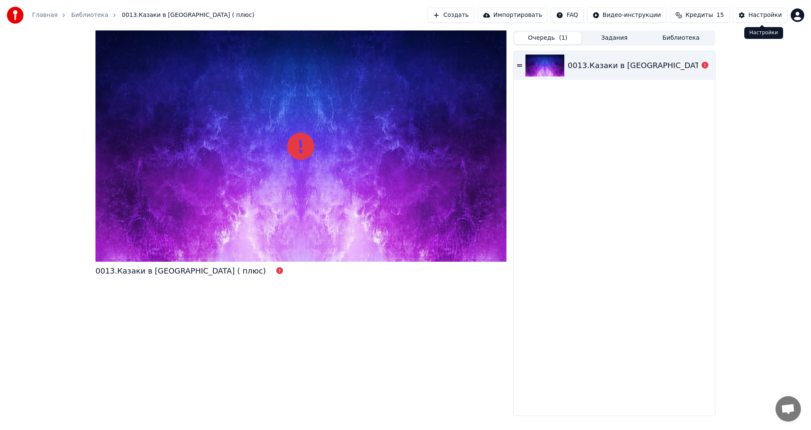
click at [756, 14] on div "Настройки" at bounding box center [765, 15] width 33 height 8
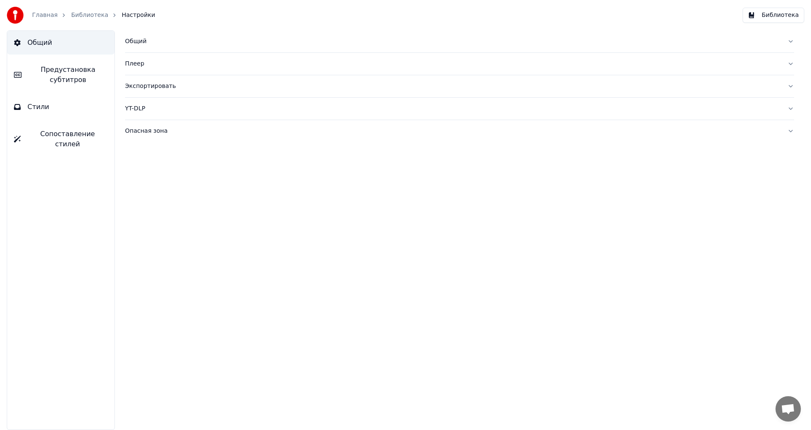
click at [73, 70] on span "Предустановка субтитров" at bounding box center [67, 75] width 79 height 20
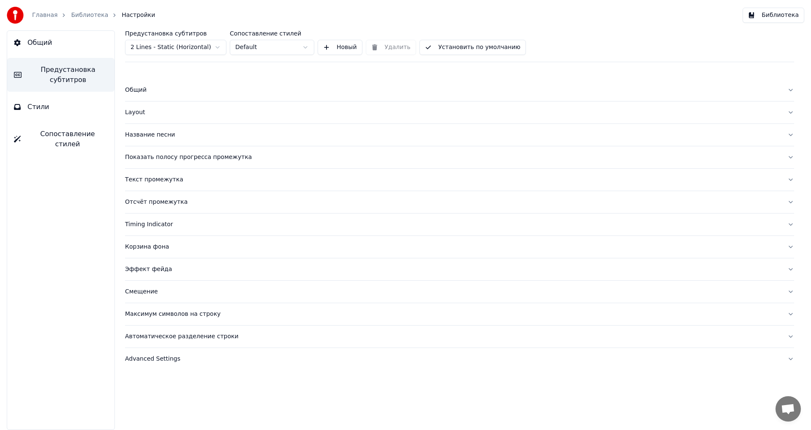
click at [79, 46] on button "Общий" at bounding box center [60, 43] width 107 height 24
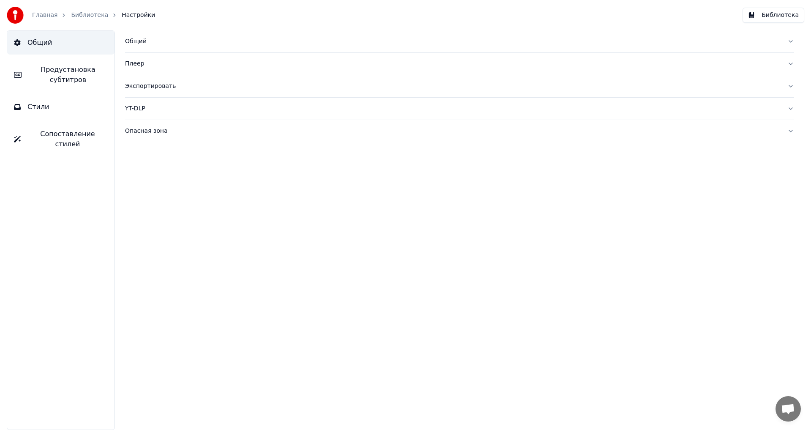
click at [62, 139] on button "Сопоставление стилей" at bounding box center [60, 139] width 107 height 34
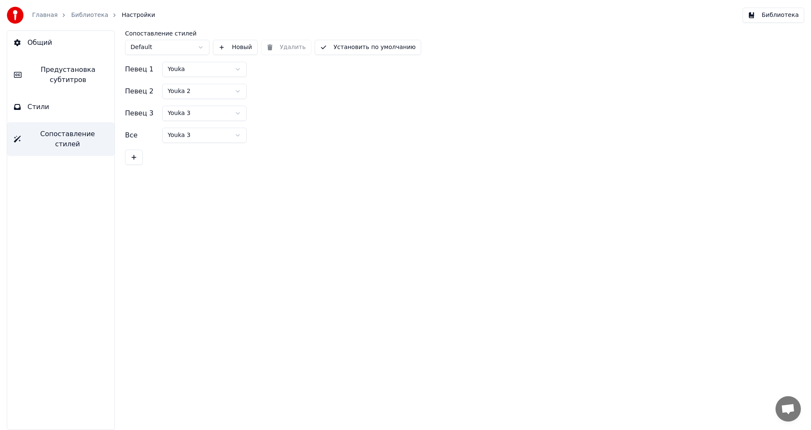
click at [63, 110] on button "Стили" at bounding box center [60, 107] width 107 height 24
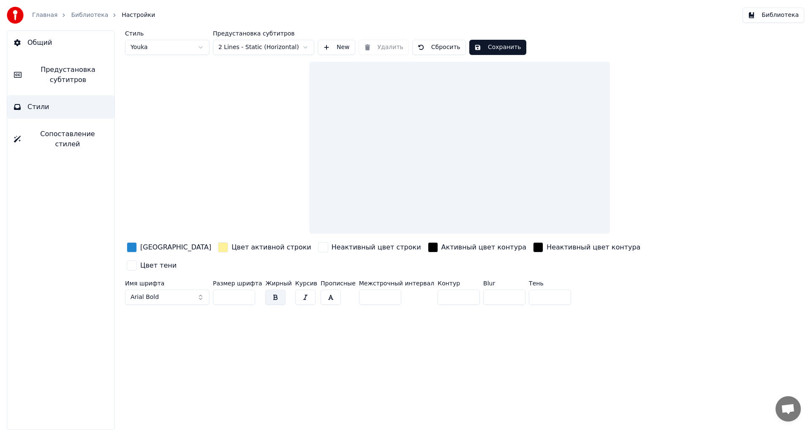
click at [78, 81] on span "Предустановка субтитров" at bounding box center [67, 75] width 79 height 20
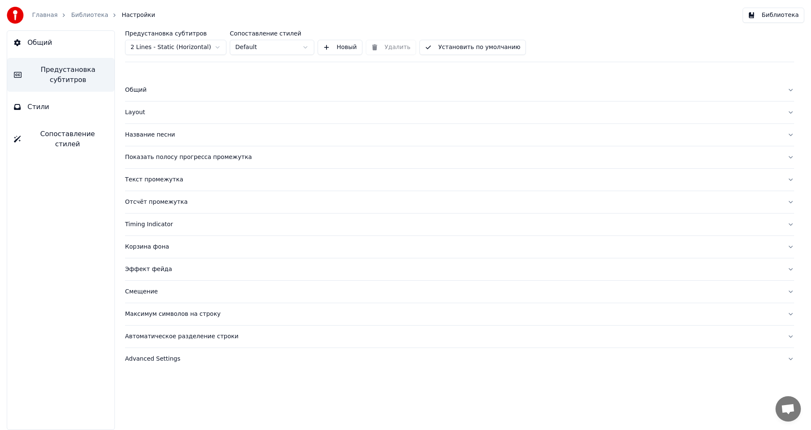
click at [71, 43] on button "Общий" at bounding box center [60, 43] width 107 height 24
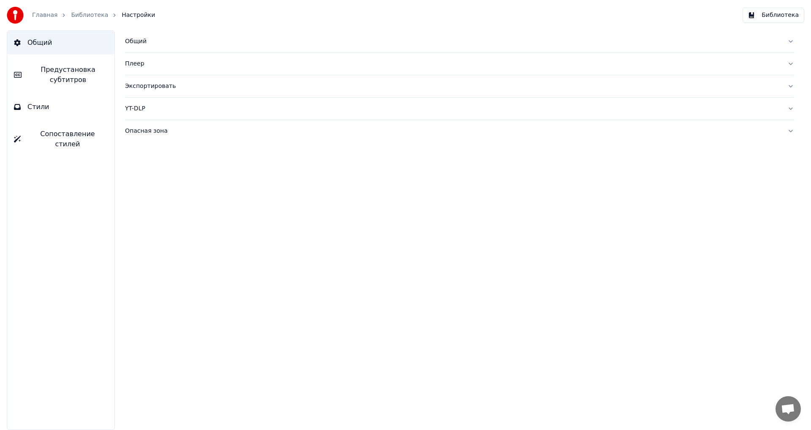
click at [50, 19] on div "Главная Библиотека Настройки" at bounding box center [81, 15] width 148 height 17
click at [50, 16] on link "Главная" at bounding box center [44, 15] width 25 height 8
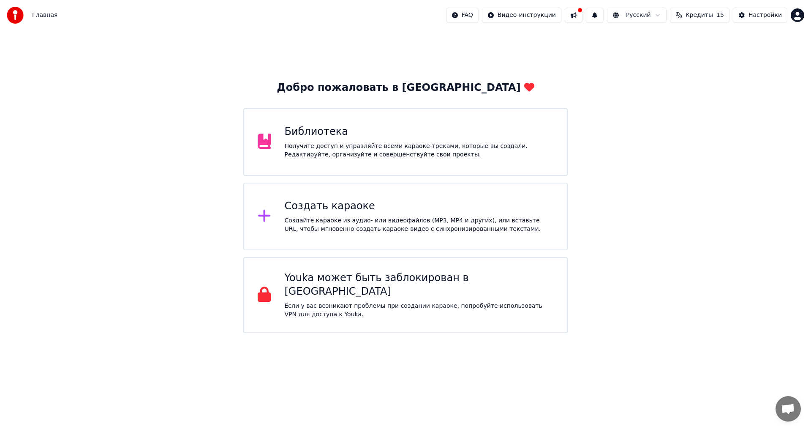
click at [387, 142] on div "Получите доступ и управляйте всеми караоке-треками, которые вы создали. Редакти…" at bounding box center [419, 150] width 269 height 17
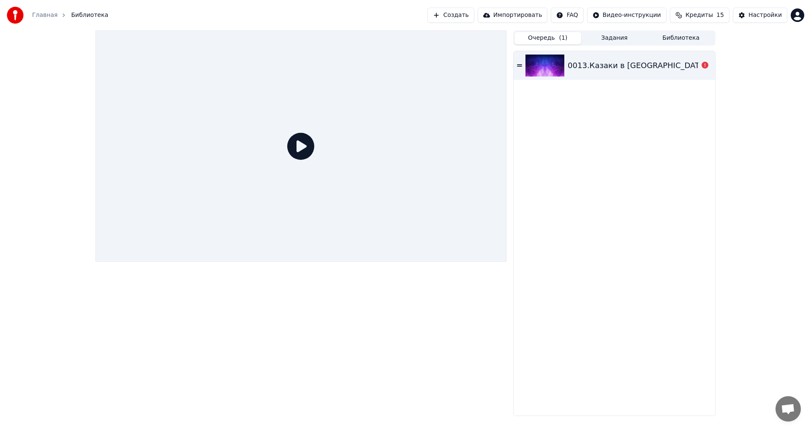
click at [603, 70] on div "0013.Казаки в [GEOGRAPHIC_DATA] ( плюс)" at bounding box center [653, 66] width 171 height 12
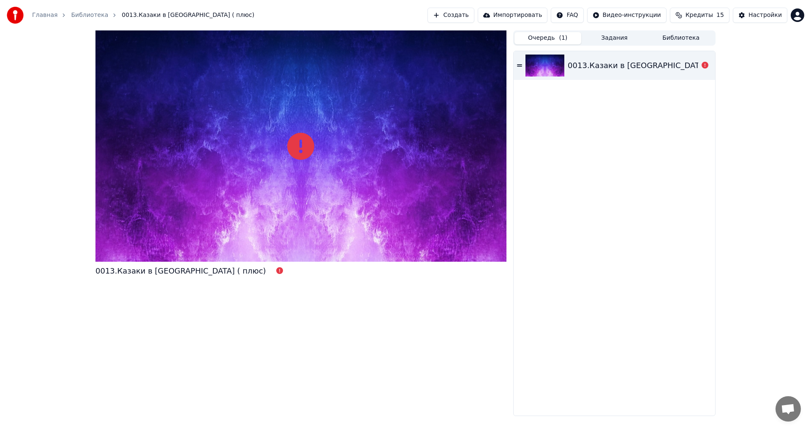
drag, startPoint x: 530, startPoint y: 74, endPoint x: 660, endPoint y: 97, distance: 131.8
click at [550, 144] on div "0013.Казаки в [GEOGRAPHIC_DATA] ( плюс)" at bounding box center [615, 233] width 202 height 364
click at [703, 65] on icon at bounding box center [705, 65] width 7 height 7
click at [708, 65] on icon at bounding box center [705, 65] width 7 height 7
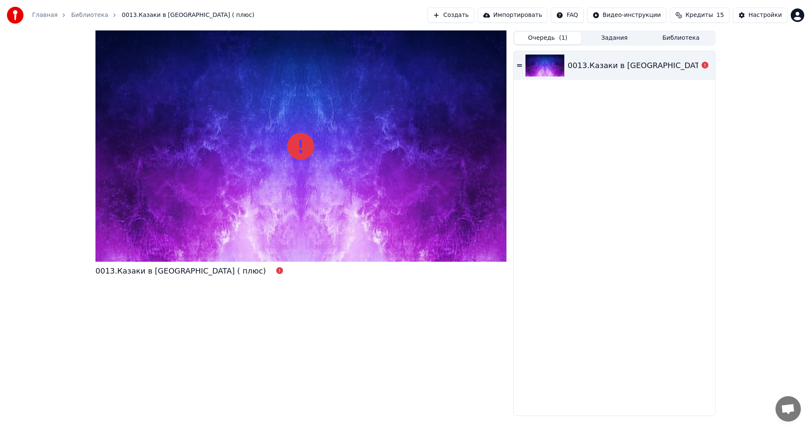
click at [708, 65] on icon at bounding box center [705, 65] width 7 height 7
click at [626, 39] on button "Задания" at bounding box center [614, 38] width 67 height 12
click at [577, 41] on button "Очередь ( 1 )" at bounding box center [548, 38] width 67 height 12
click at [680, 41] on button "Библиотека" at bounding box center [681, 38] width 67 height 12
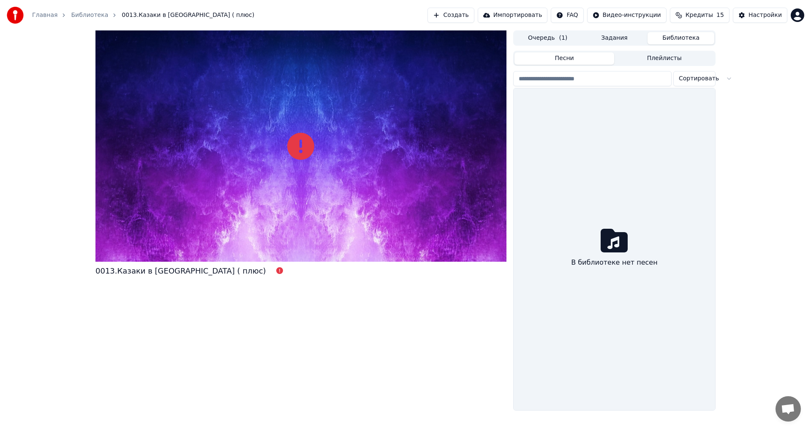
click at [614, 44] on div "Очередь ( 1 ) Задания Библиотека" at bounding box center [614, 37] width 202 height 15
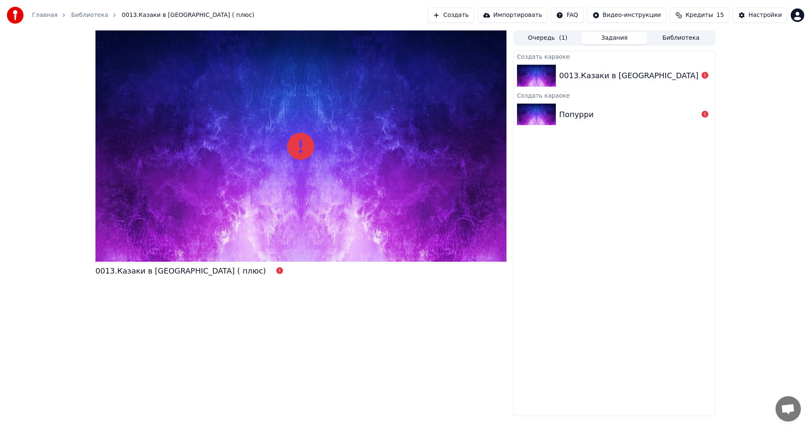
click at [614, 39] on button "Задания" at bounding box center [614, 38] width 67 height 12
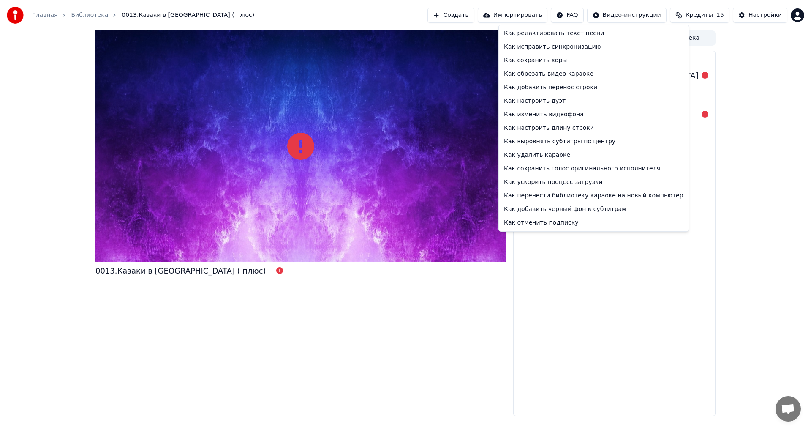
click at [577, 18] on html "Главная Библиотека 0013.Казаки в [GEOGRAPHIC_DATA] ( плюс) Создать Импортироват…" at bounding box center [405, 215] width 811 height 430
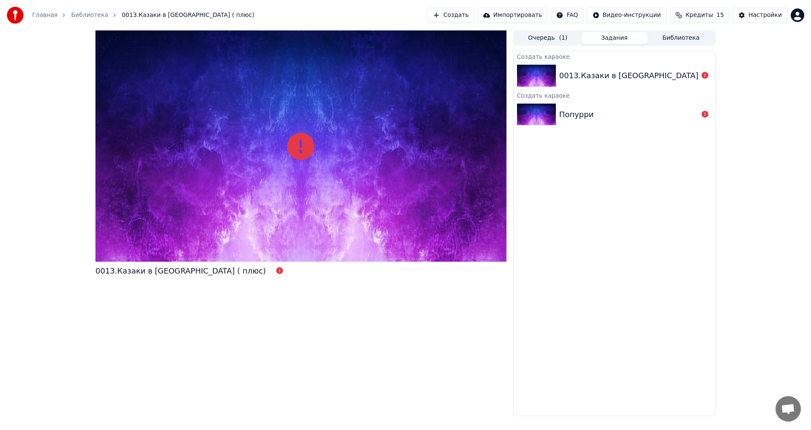
drag, startPoint x: 611, startPoint y: 106, endPoint x: 610, endPoint y: 100, distance: 5.9
click at [610, 106] on div "Попурри" at bounding box center [615, 114] width 202 height 29
click at [618, 75] on div "0013.Казаки в [GEOGRAPHIC_DATA] ( плюс)" at bounding box center [644, 76] width 171 height 12
click at [539, 51] on div "Создать караоке 0013.Казаки в [GEOGRAPHIC_DATA] ( плюс) Создать караоке Попурри" at bounding box center [614, 233] width 202 height 365
click at [540, 57] on div "Создать караоке" at bounding box center [615, 56] width 202 height 10
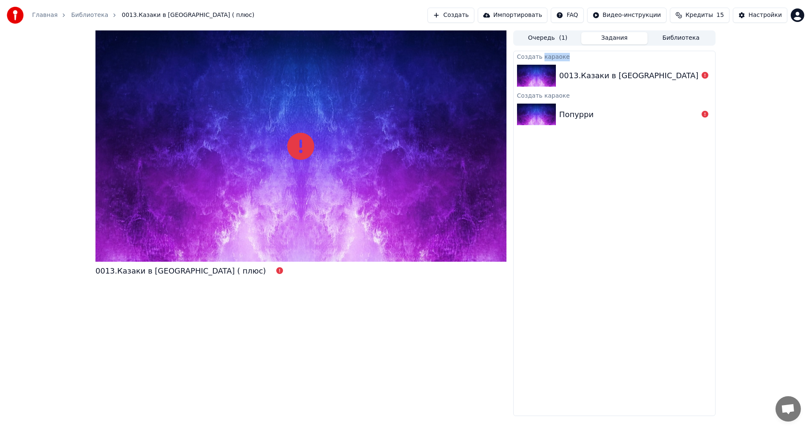
click at [540, 57] on div "Создать караоке" at bounding box center [615, 56] width 202 height 10
click at [594, 73] on div "0013.Казаки в [GEOGRAPHIC_DATA] ( плюс)" at bounding box center [644, 76] width 171 height 12
click at [705, 76] on icon at bounding box center [705, 75] width 7 height 7
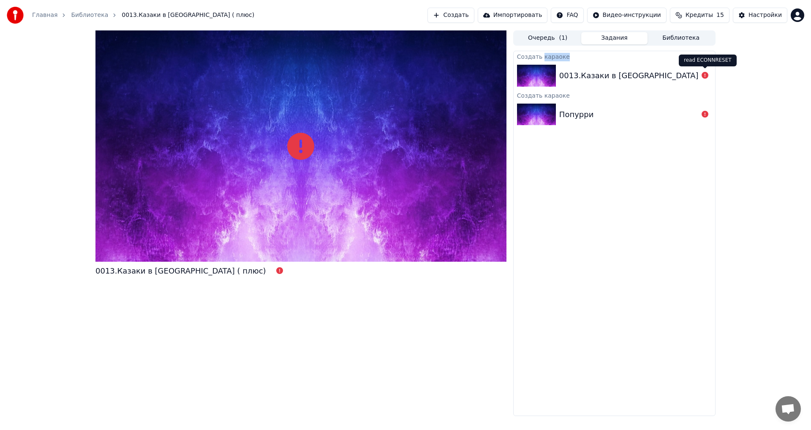
drag, startPoint x: 705, startPoint y: 76, endPoint x: 684, endPoint y: 82, distance: 21.5
click at [698, 79] on div "0013.Казаки в [GEOGRAPHIC_DATA] ( плюс)" at bounding box center [615, 75] width 202 height 29
click at [365, 145] on div at bounding box center [300, 145] width 411 height 231
click at [310, 153] on icon at bounding box center [300, 146] width 27 height 27
click at [749, 14] on button "Настройки" at bounding box center [760, 15] width 54 height 15
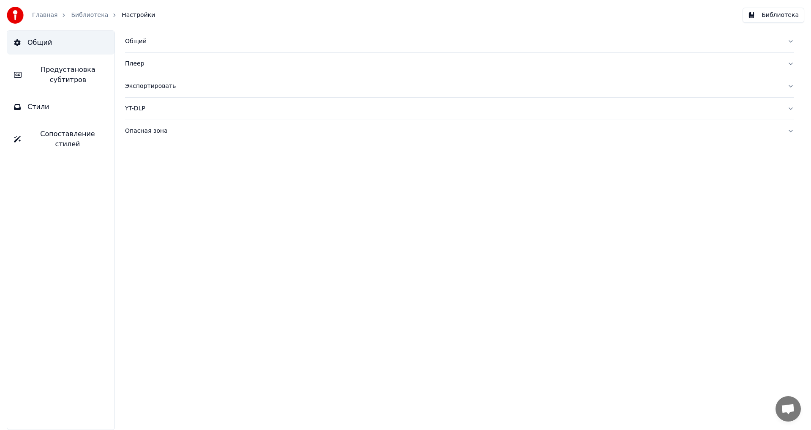
click at [51, 21] on div "Главная Библиотека Настройки" at bounding box center [81, 15] width 148 height 17
click at [76, 18] on link "Библиотека" at bounding box center [89, 15] width 37 height 8
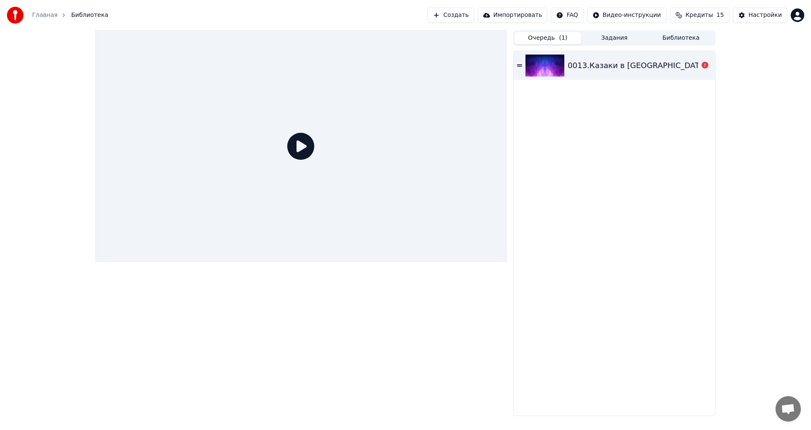
click at [542, 40] on button "Очередь ( 1 )" at bounding box center [548, 38] width 67 height 12
click at [343, 153] on div at bounding box center [300, 145] width 411 height 231
click at [299, 138] on icon at bounding box center [300, 146] width 27 height 27
click at [297, 139] on icon at bounding box center [300, 146] width 27 height 27
click at [295, 142] on icon at bounding box center [300, 146] width 27 height 27
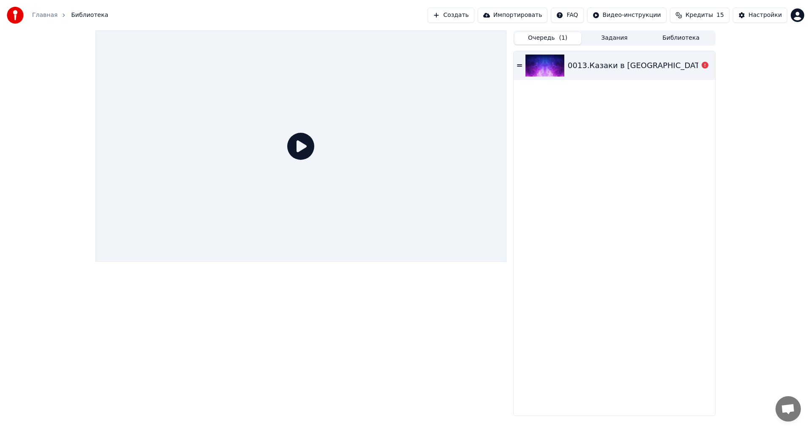
click at [295, 142] on icon at bounding box center [300, 146] width 27 height 27
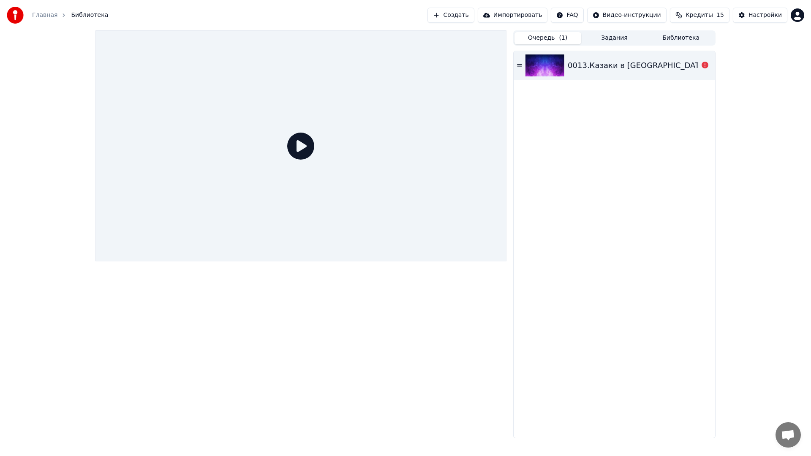
drag, startPoint x: 305, startPoint y: 155, endPoint x: 359, endPoint y: 201, distance: 70.7
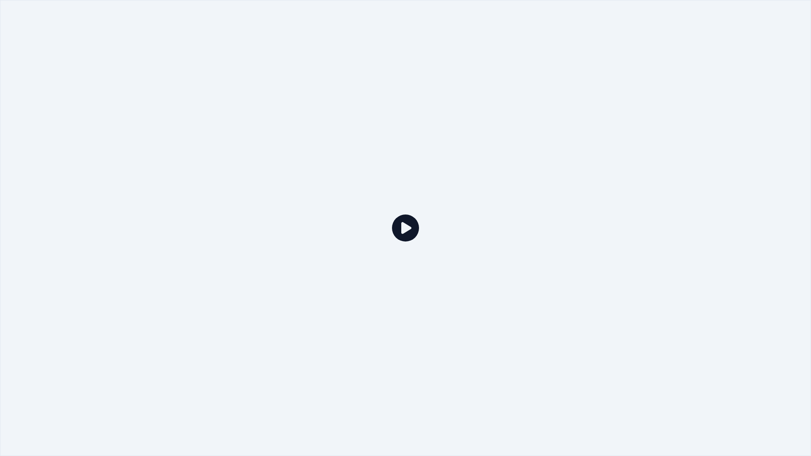
click at [309, 158] on div at bounding box center [405, 228] width 811 height 456
click at [413, 231] on icon at bounding box center [405, 228] width 27 height 27
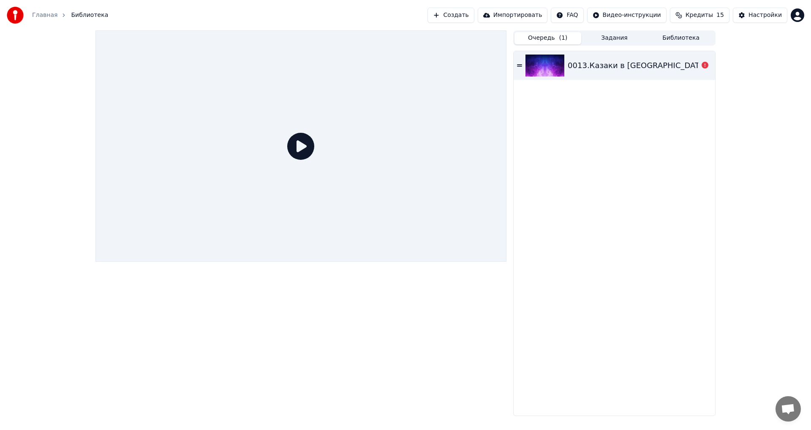
click at [544, 11] on button "Импортировать" at bounding box center [513, 15] width 70 height 15
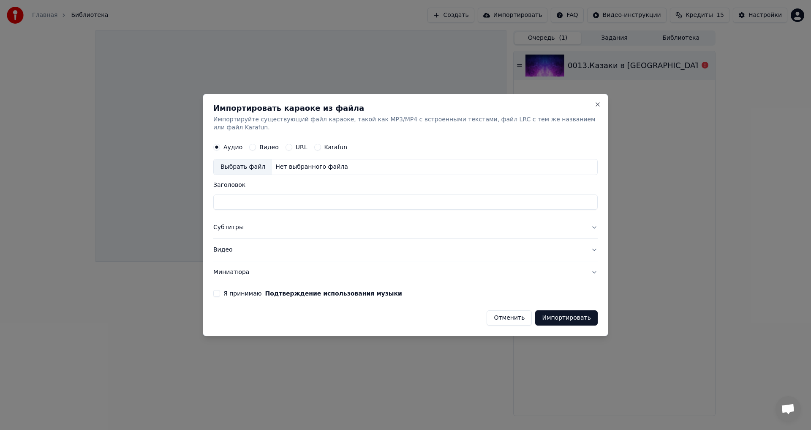
click at [516, 316] on button "Отменить" at bounding box center [509, 317] width 45 height 15
